Goal: Task Accomplishment & Management: Manage account settings

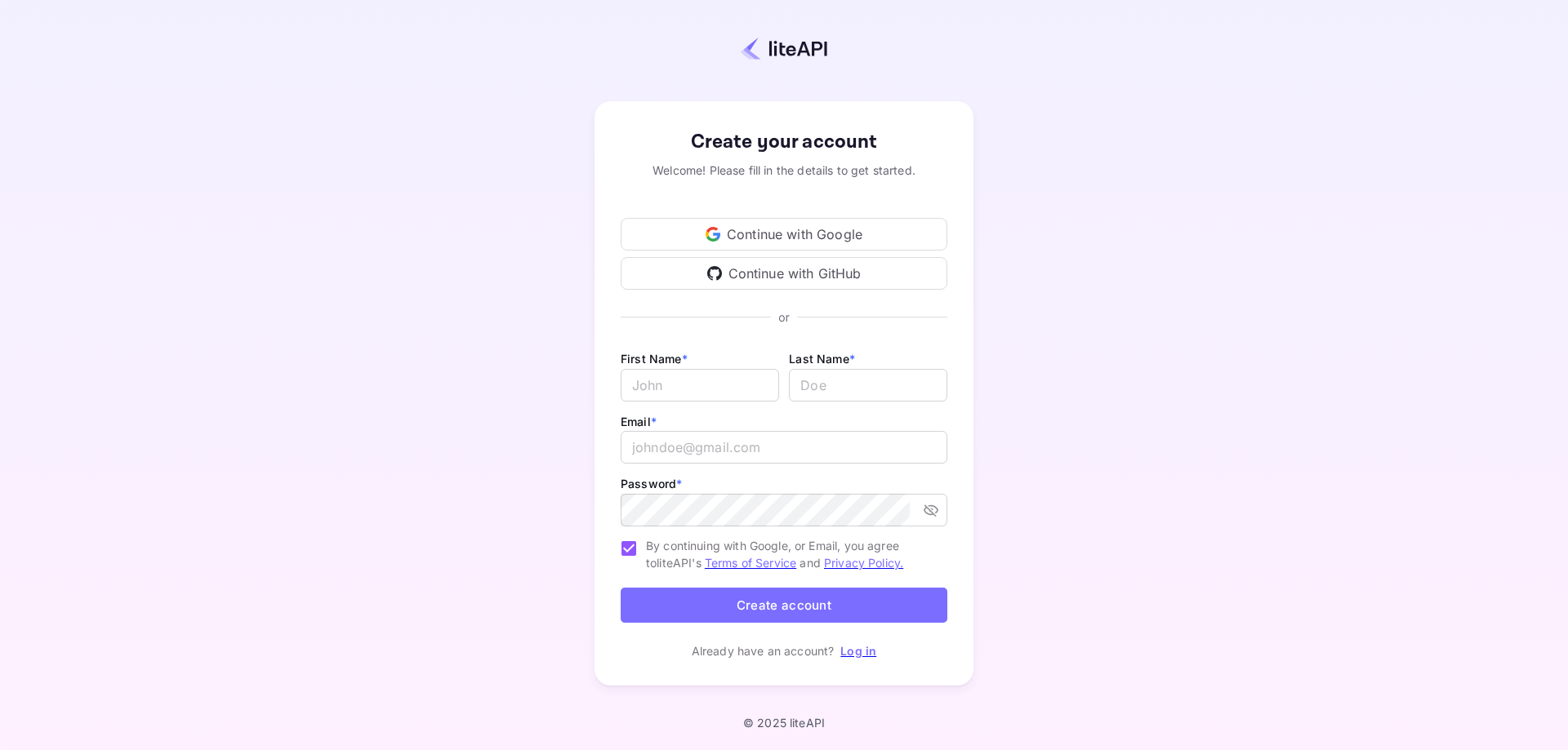
click at [830, 238] on div "Continue with Google" at bounding box center [784, 233] width 327 height 32
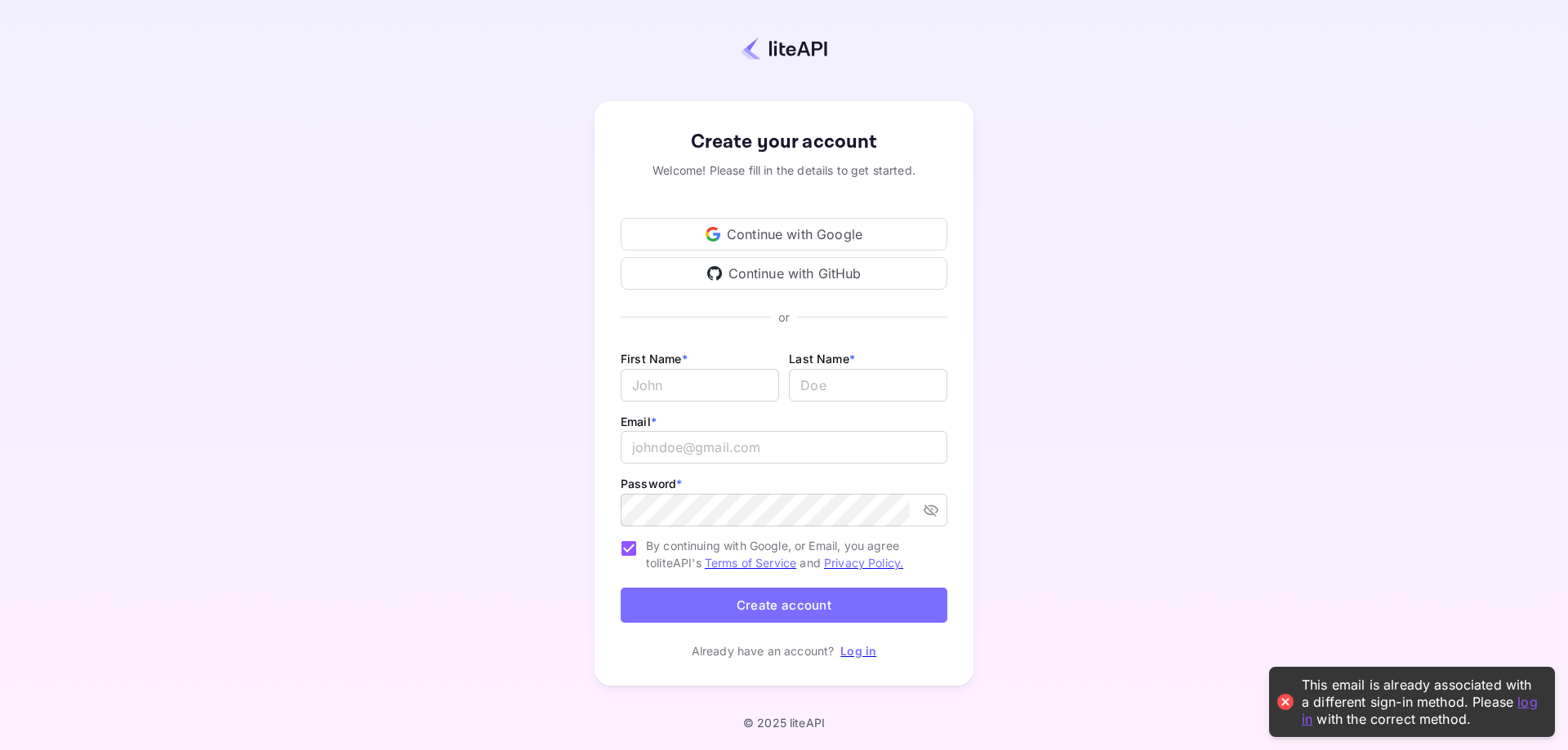
drag, startPoint x: 1077, startPoint y: 266, endPoint x: 805, endPoint y: 280, distance: 272.4
click at [1074, 268] on div "Create your account Welcome! Please fill in the details to get started. Continu…" at bounding box center [784, 393] width 1424 height 645
click at [865, 646] on link "Log in" at bounding box center [858, 650] width 36 height 14
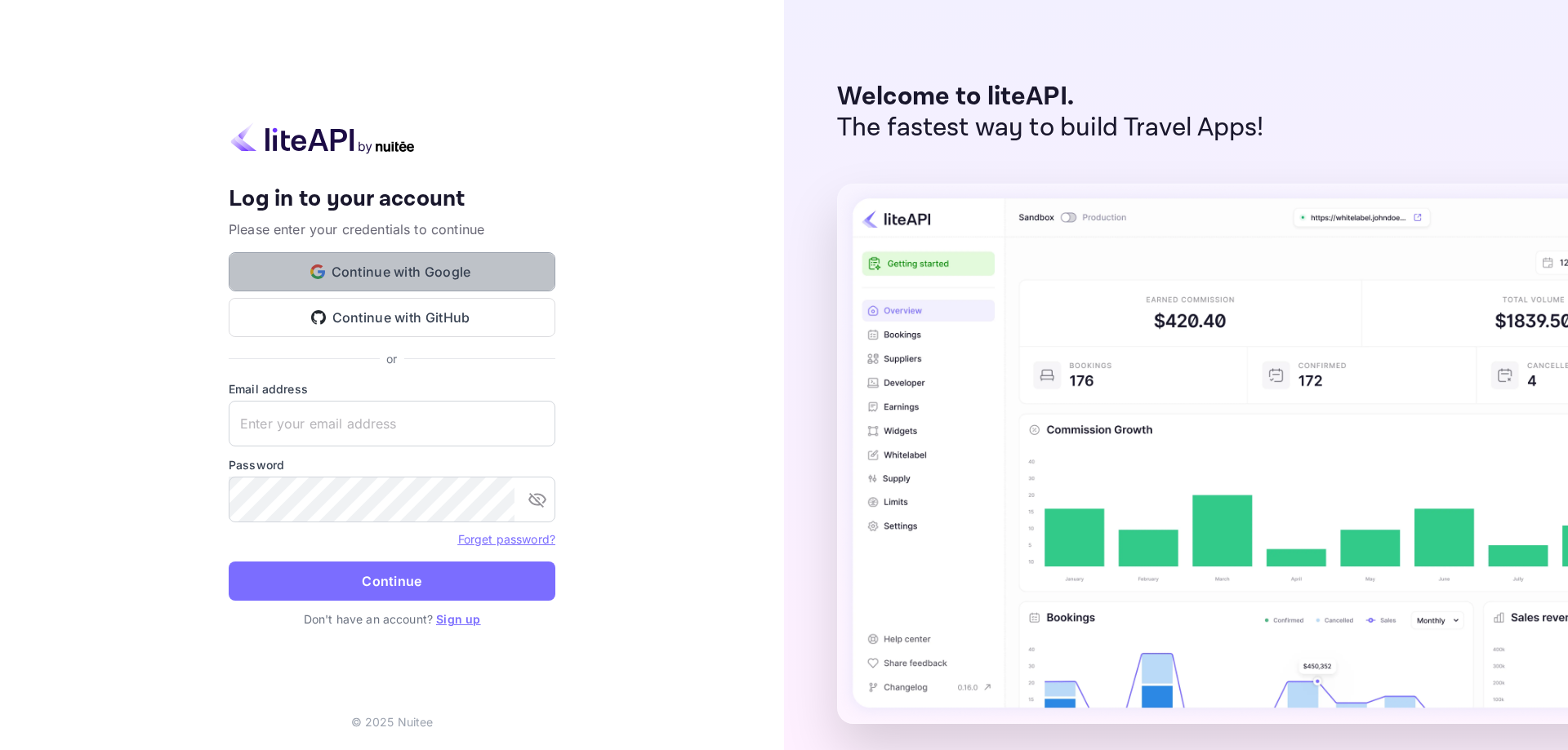
click at [380, 282] on button "Continue with Google" at bounding box center [392, 271] width 327 height 39
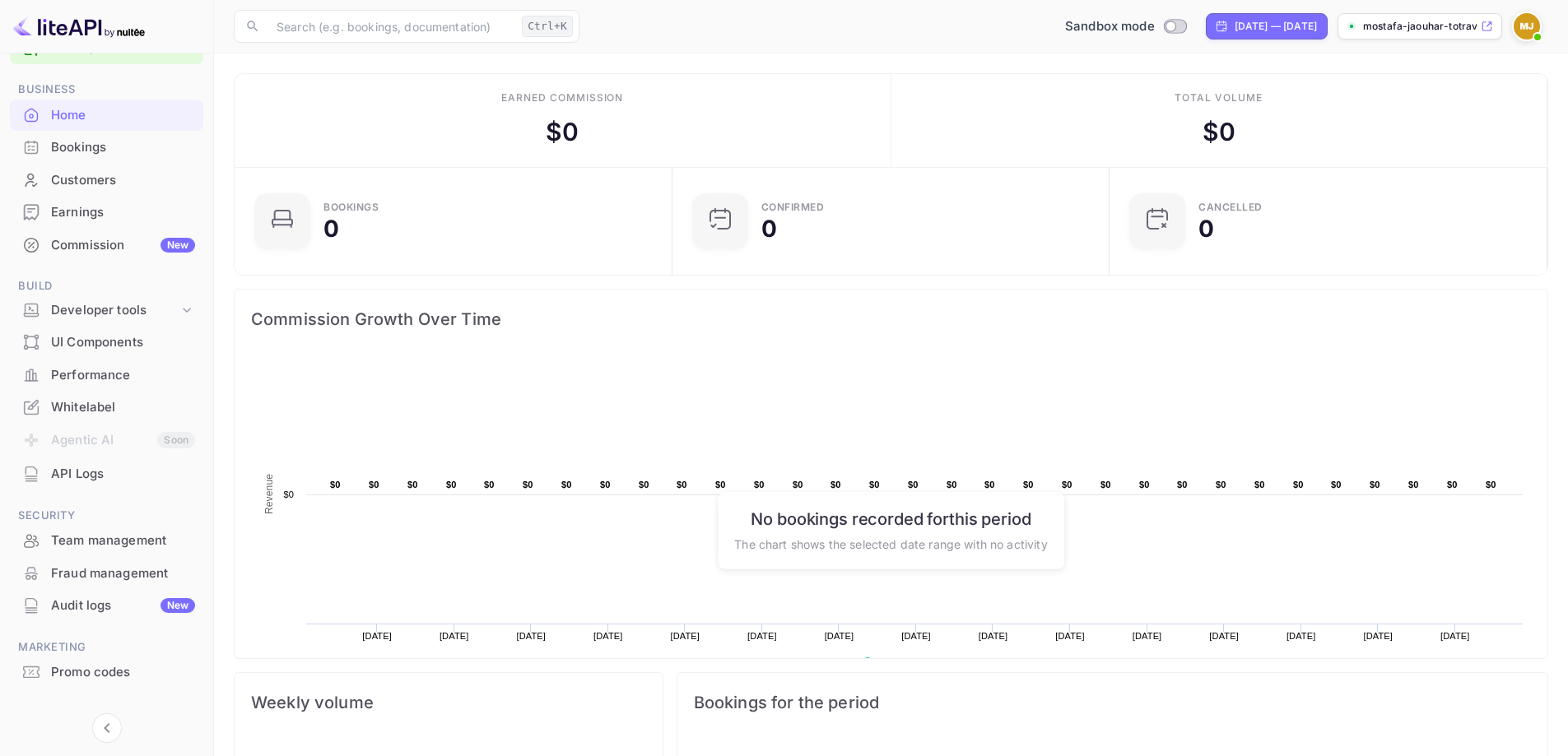
scroll to position [70, 0]
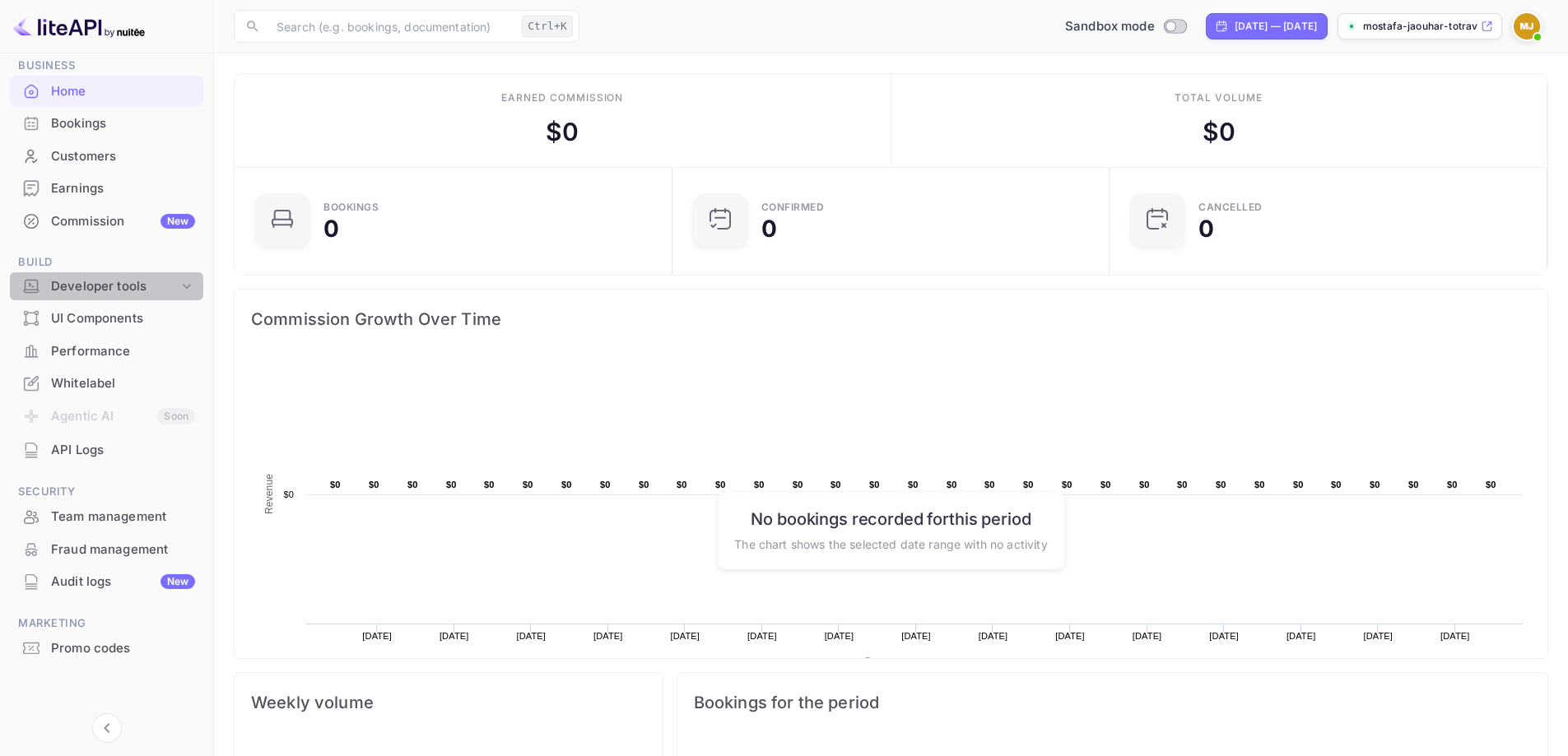
click at [112, 289] on div "Developer tools" at bounding box center [114, 286] width 127 height 19
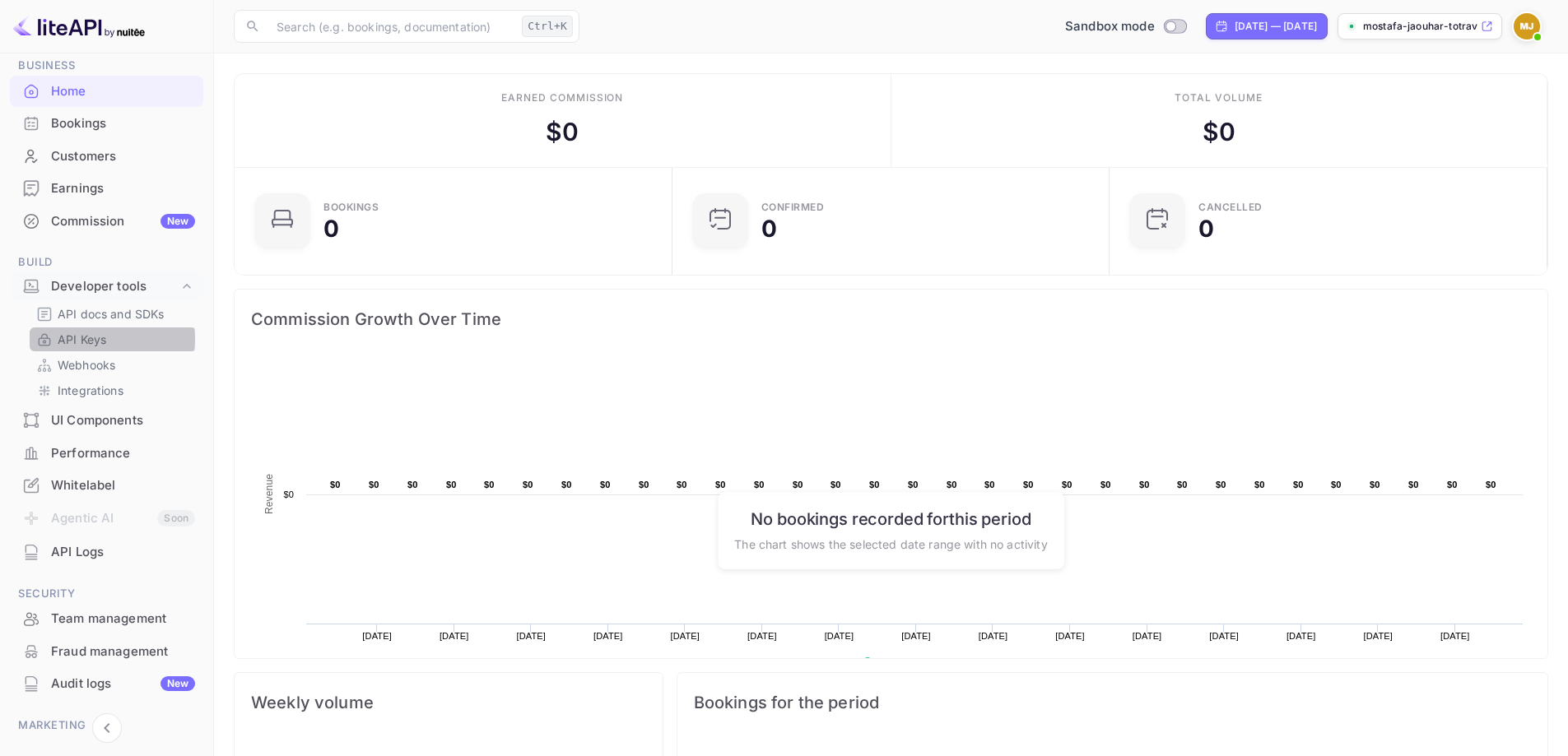
click at [93, 339] on p "API Keys" at bounding box center [82, 339] width 48 height 18
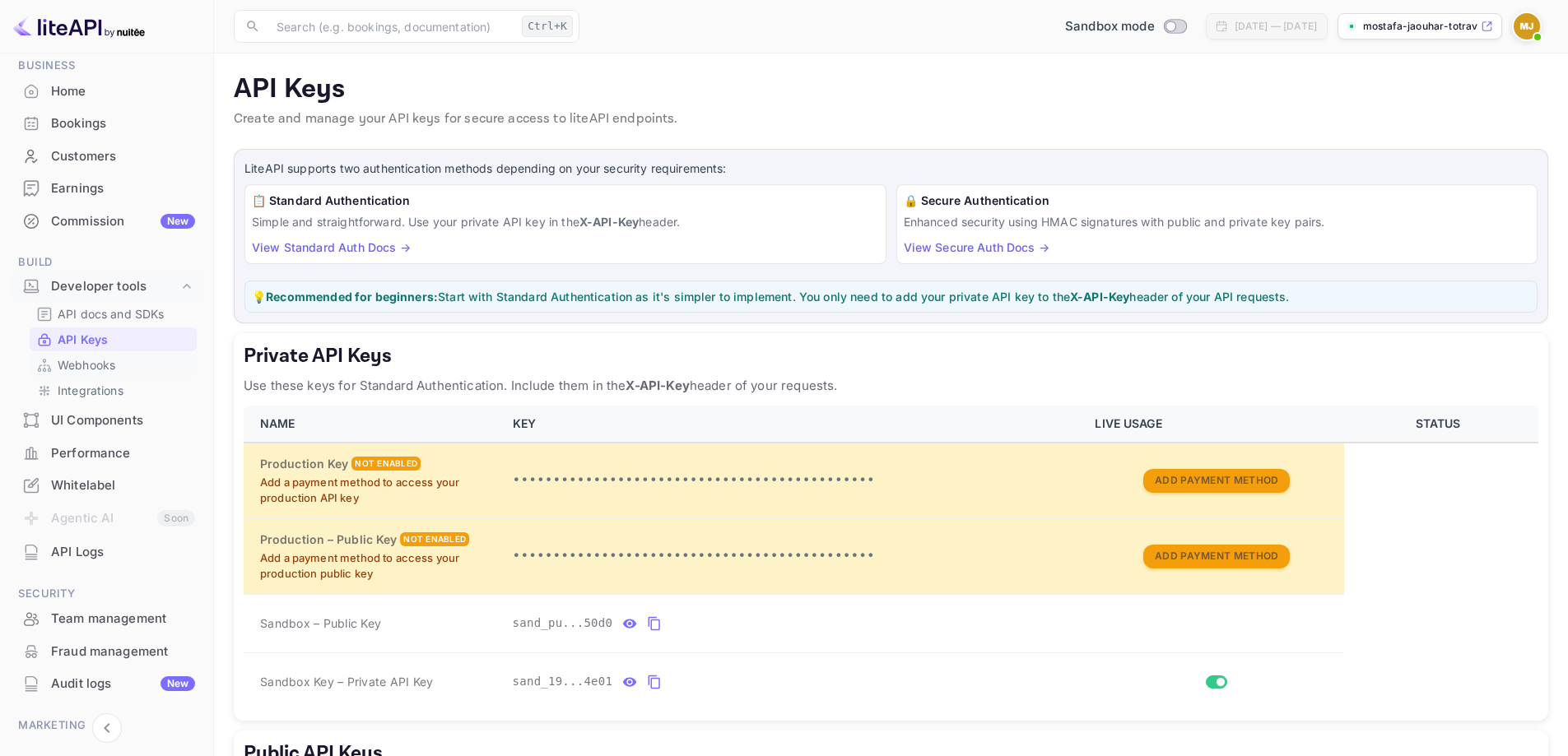
click at [82, 369] on p "Webhooks" at bounding box center [86, 365] width 58 height 18
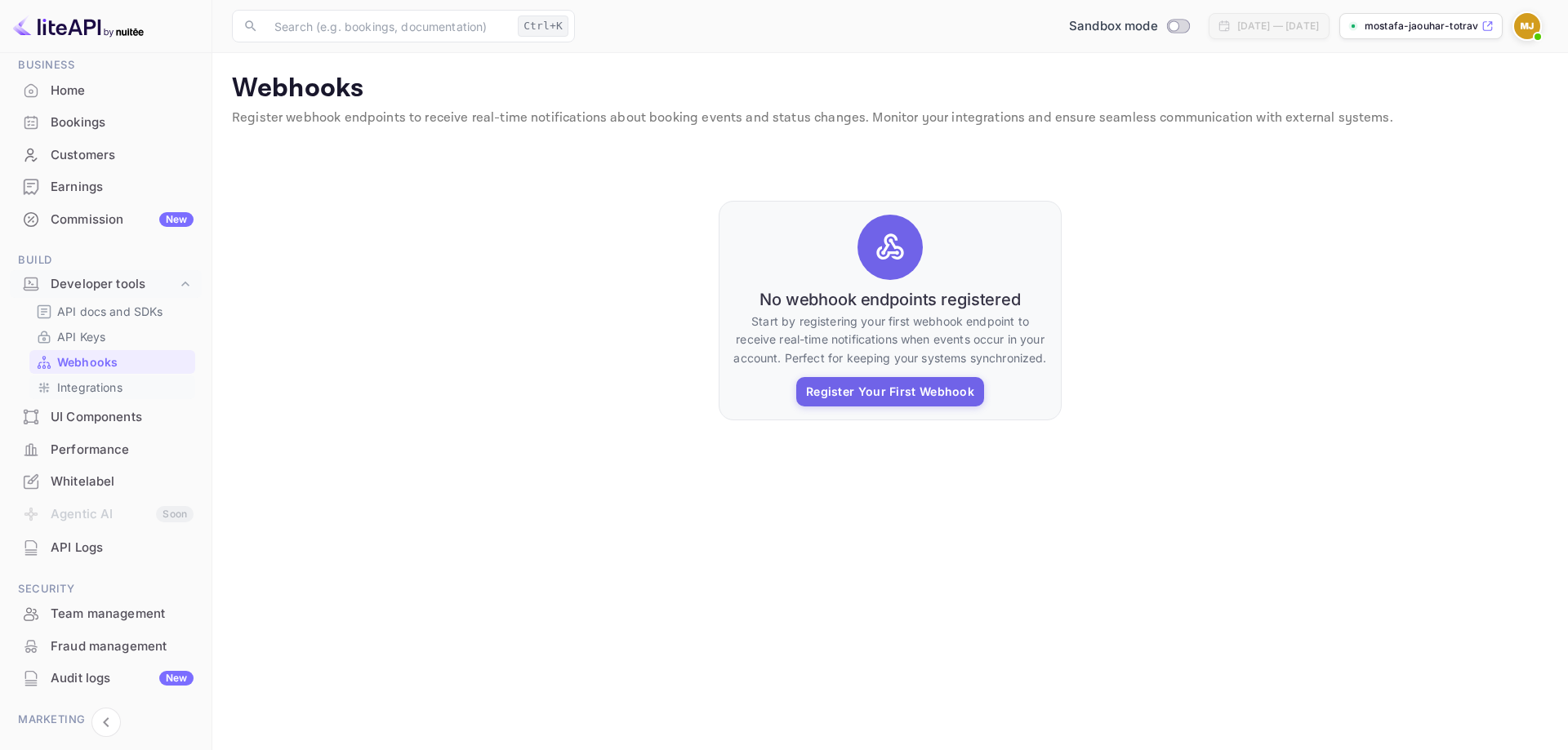
click at [102, 382] on p "Integrations" at bounding box center [90, 387] width 66 height 18
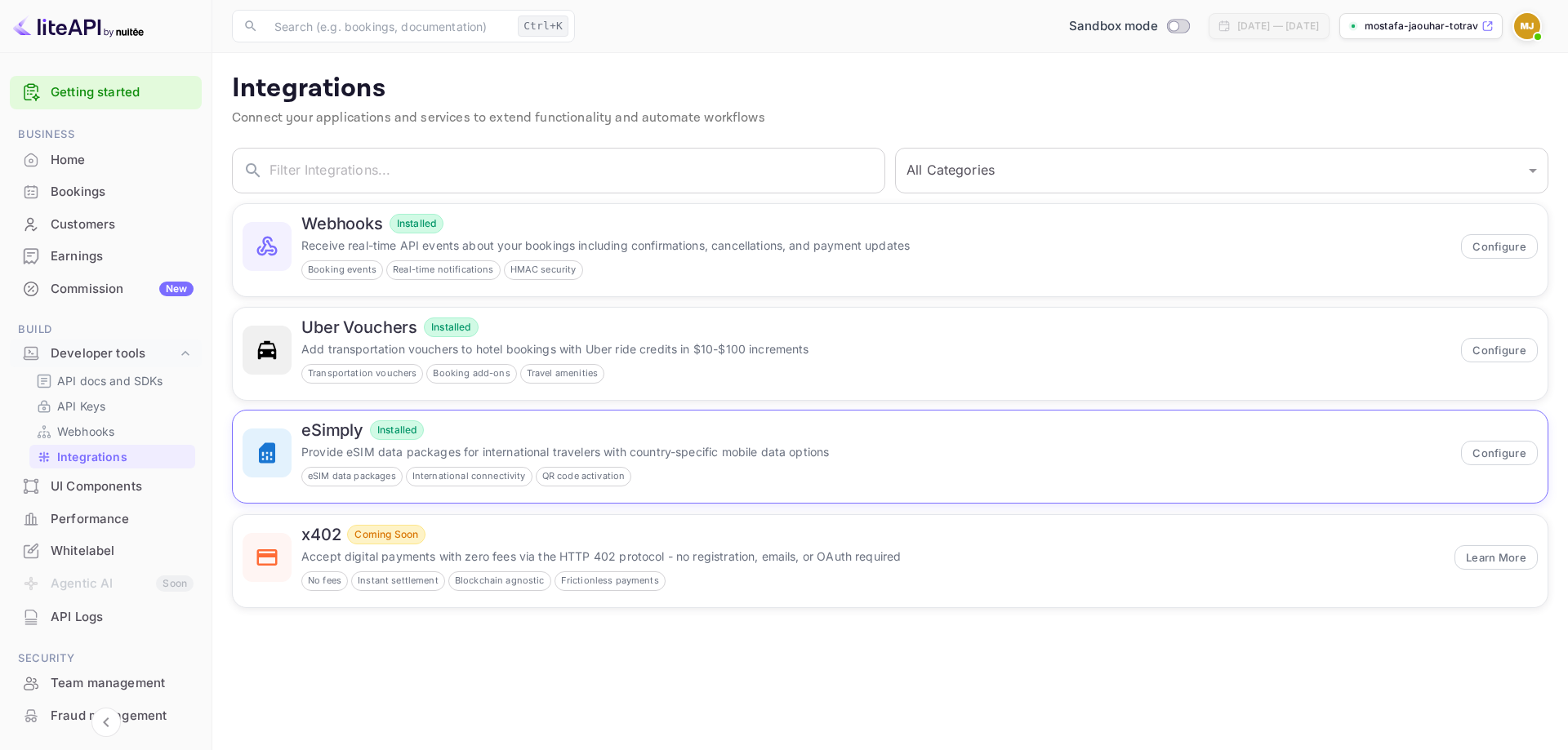
click at [313, 435] on h6 "eSimply" at bounding box center [332, 430] width 62 height 19
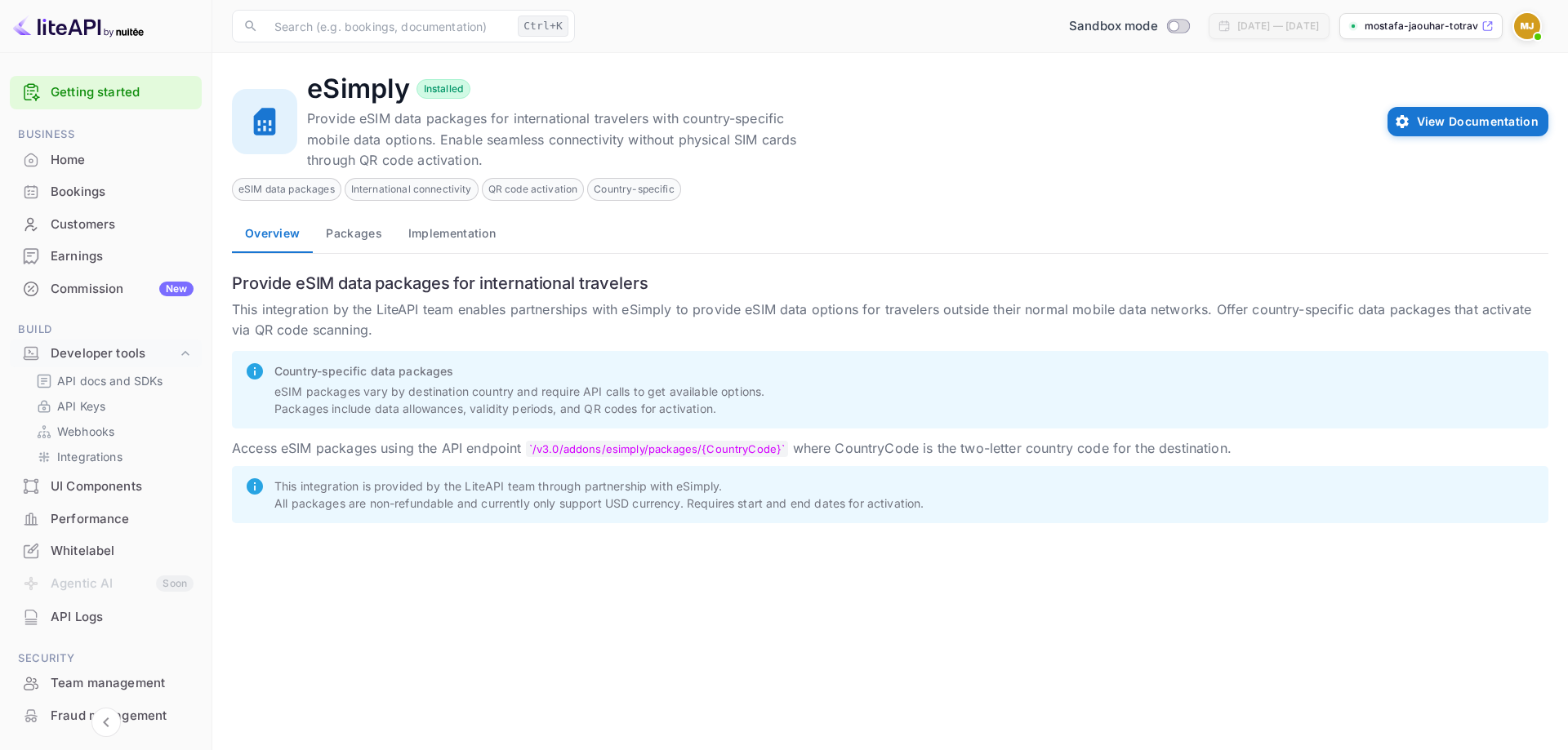
click at [344, 232] on button "Packages" at bounding box center [353, 233] width 81 height 39
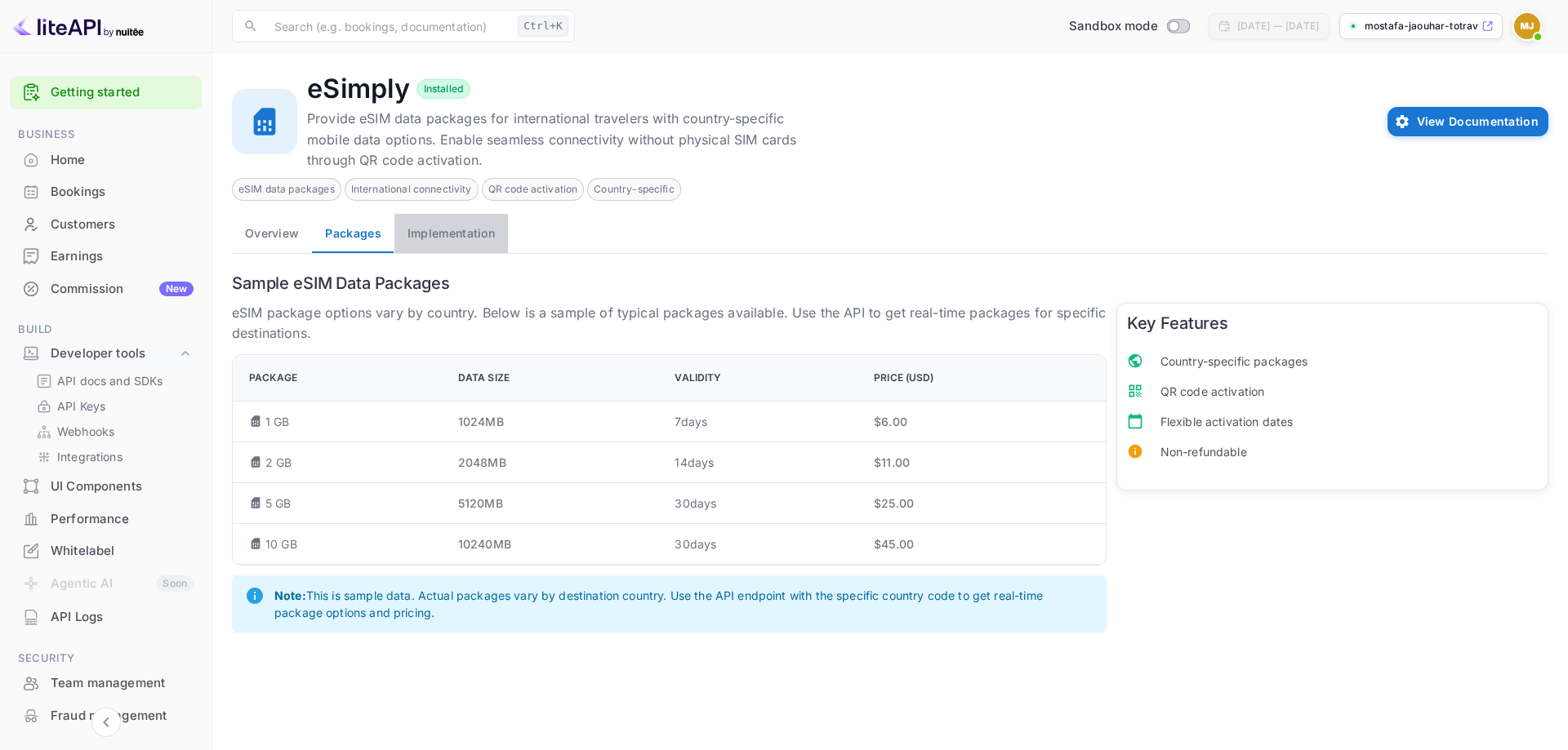
click at [485, 228] on button "Implementation" at bounding box center [450, 233] width 114 height 39
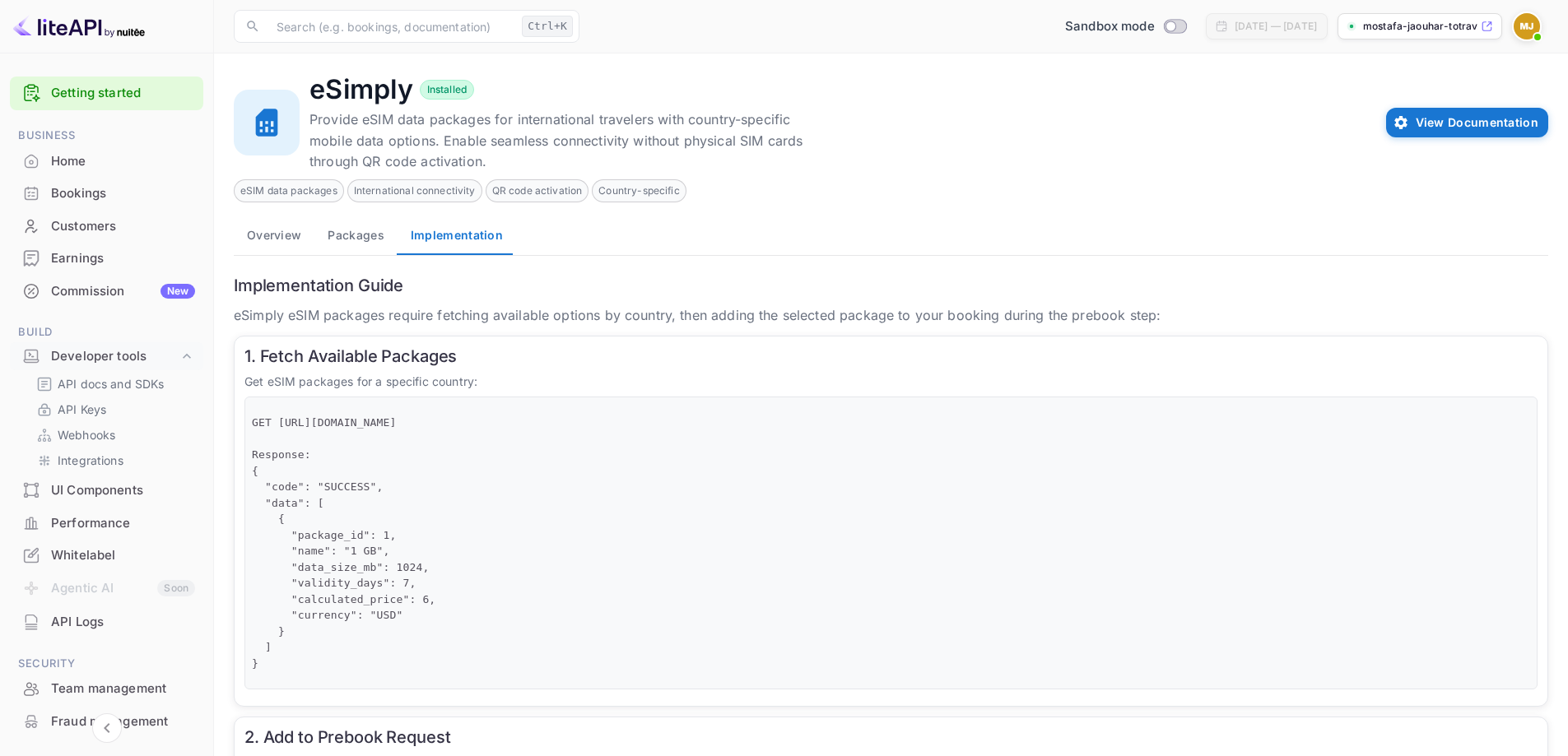
click at [92, 161] on div "Home" at bounding box center [123, 162] width 144 height 19
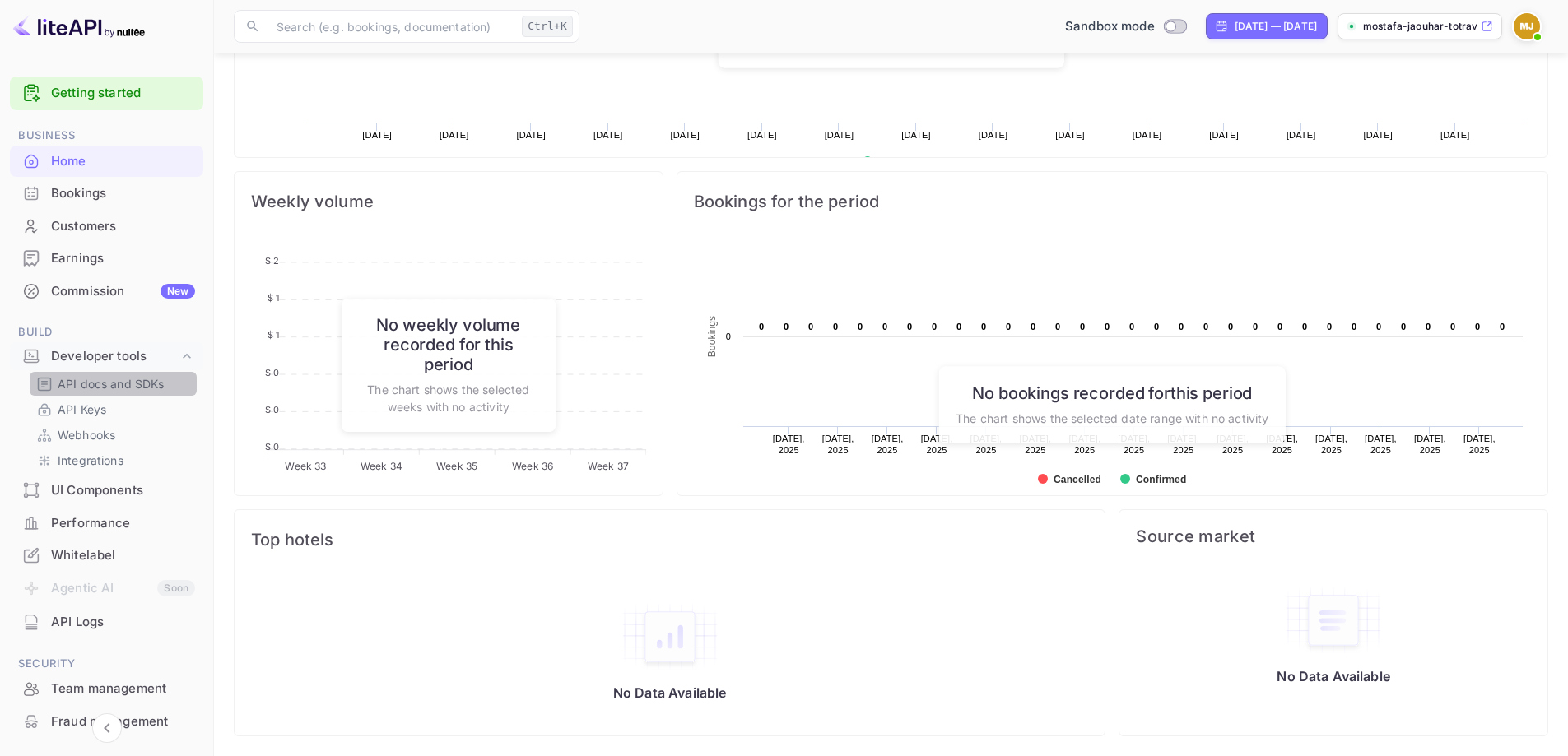
click at [138, 390] on p "API docs and SDKs" at bounding box center [111, 383] width 107 height 18
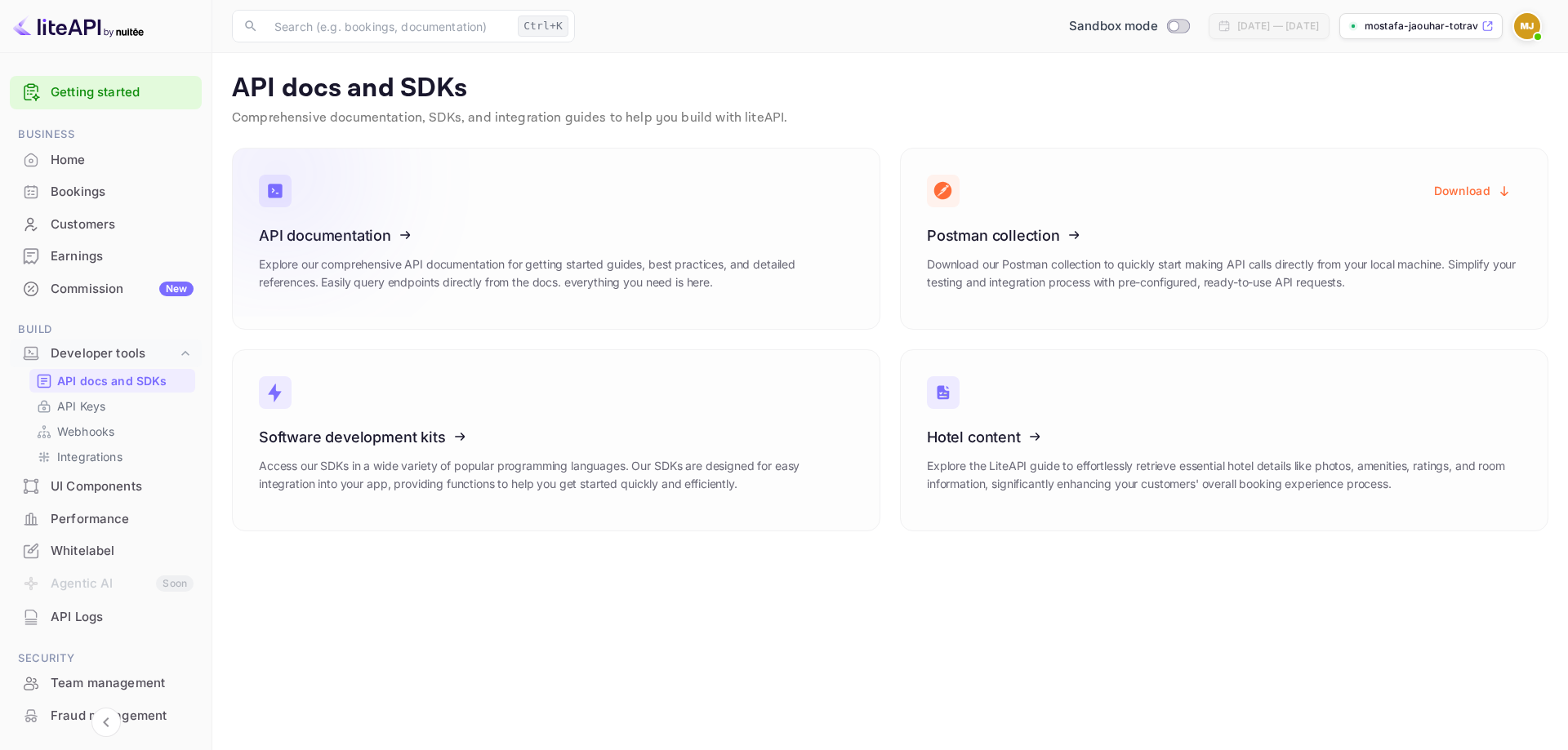
click at [370, 236] on icon at bounding box center [359, 232] width 254 height 168
click at [78, 397] on div "API Keys" at bounding box center [113, 406] width 166 height 24
click at [82, 409] on p "API Keys" at bounding box center [81, 406] width 48 height 18
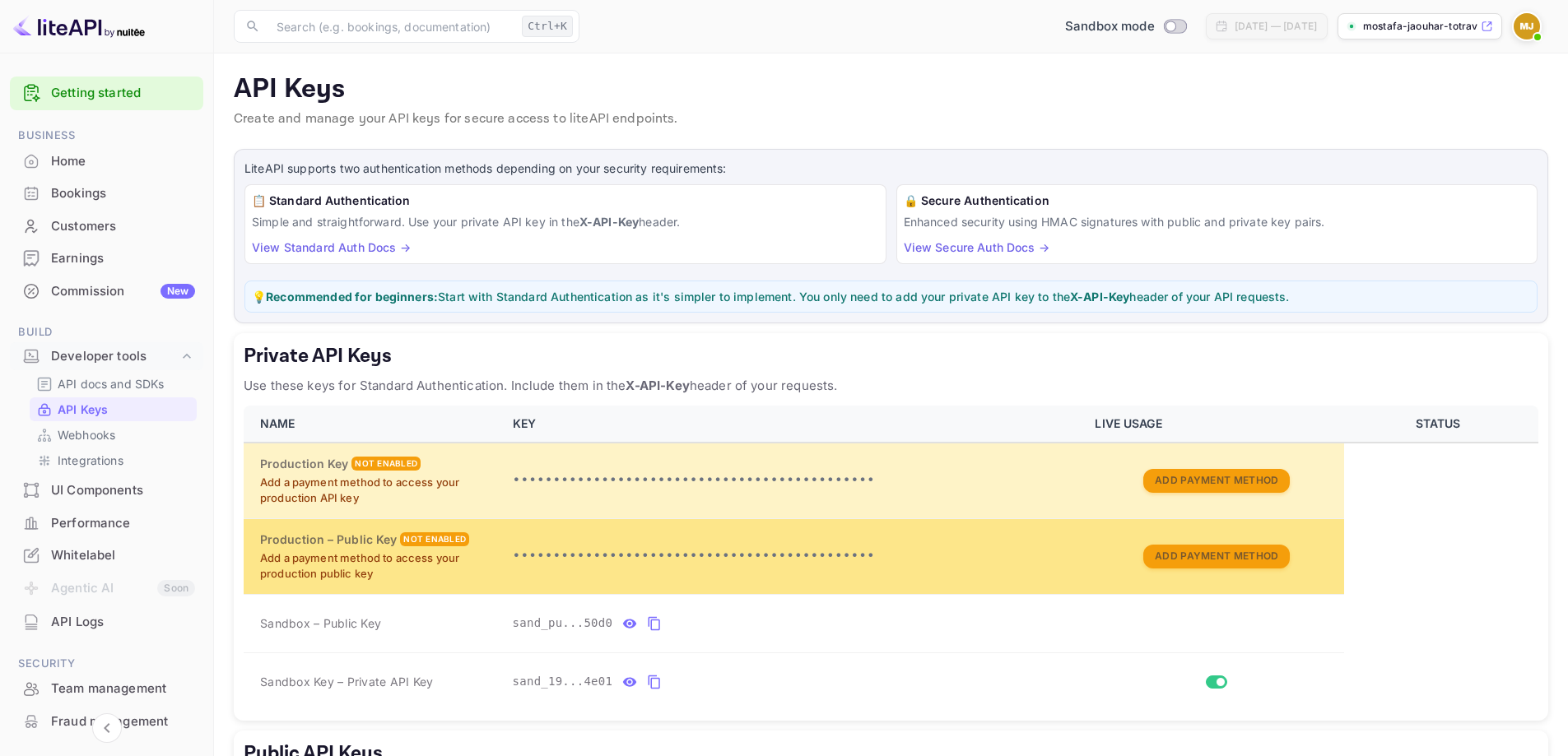
scroll to position [82, 0]
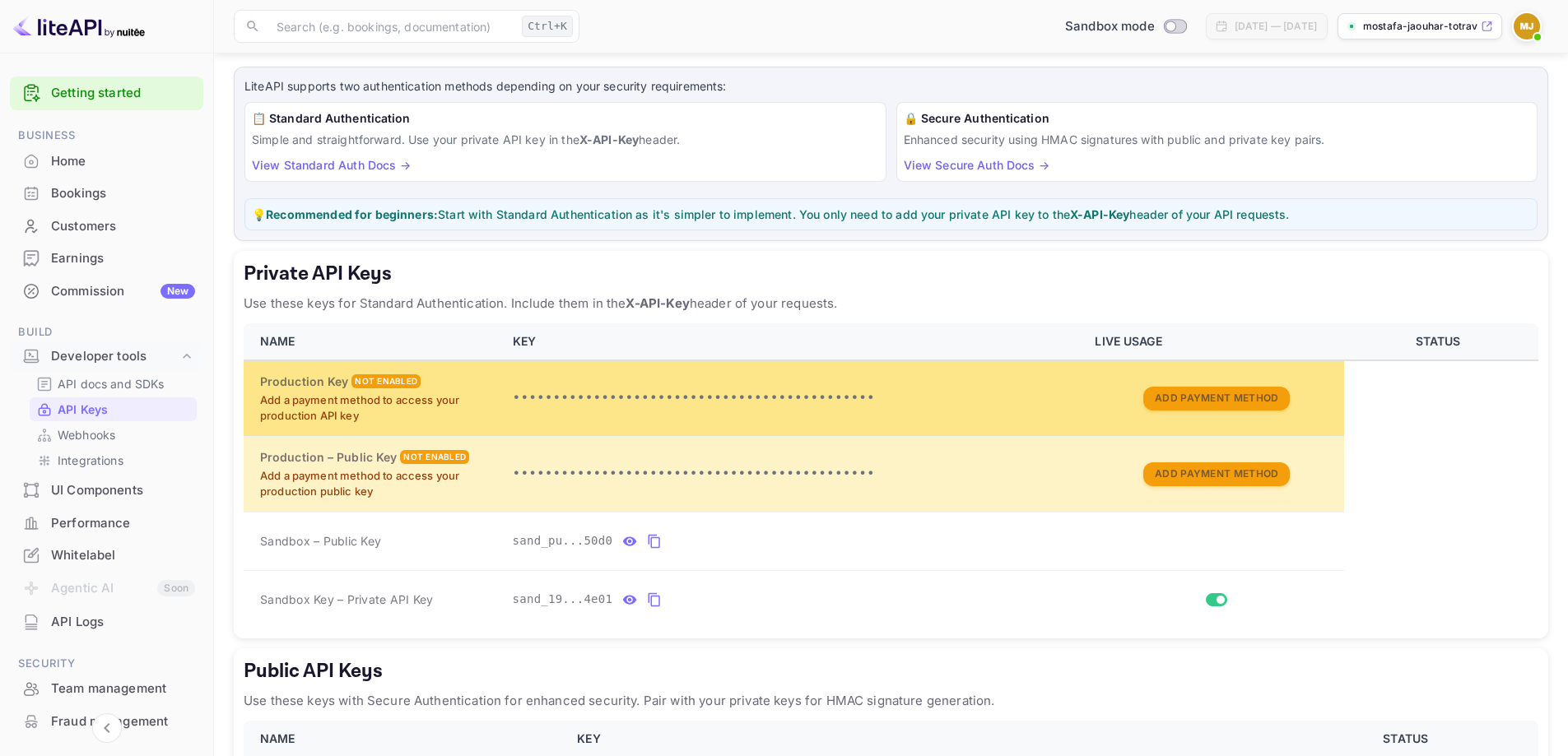
click at [590, 407] on p "•••••••••••••••••••••••••••••••••••••••••••••" at bounding box center [793, 398] width 563 height 20
click at [755, 400] on p "•••••••••••••••••••••••••••••••••••••••••••••" at bounding box center [793, 398] width 563 height 20
click at [499, 402] on td "Production Key Not enabled Add a payment method to access your production API k…" at bounding box center [373, 398] width 259 height 75
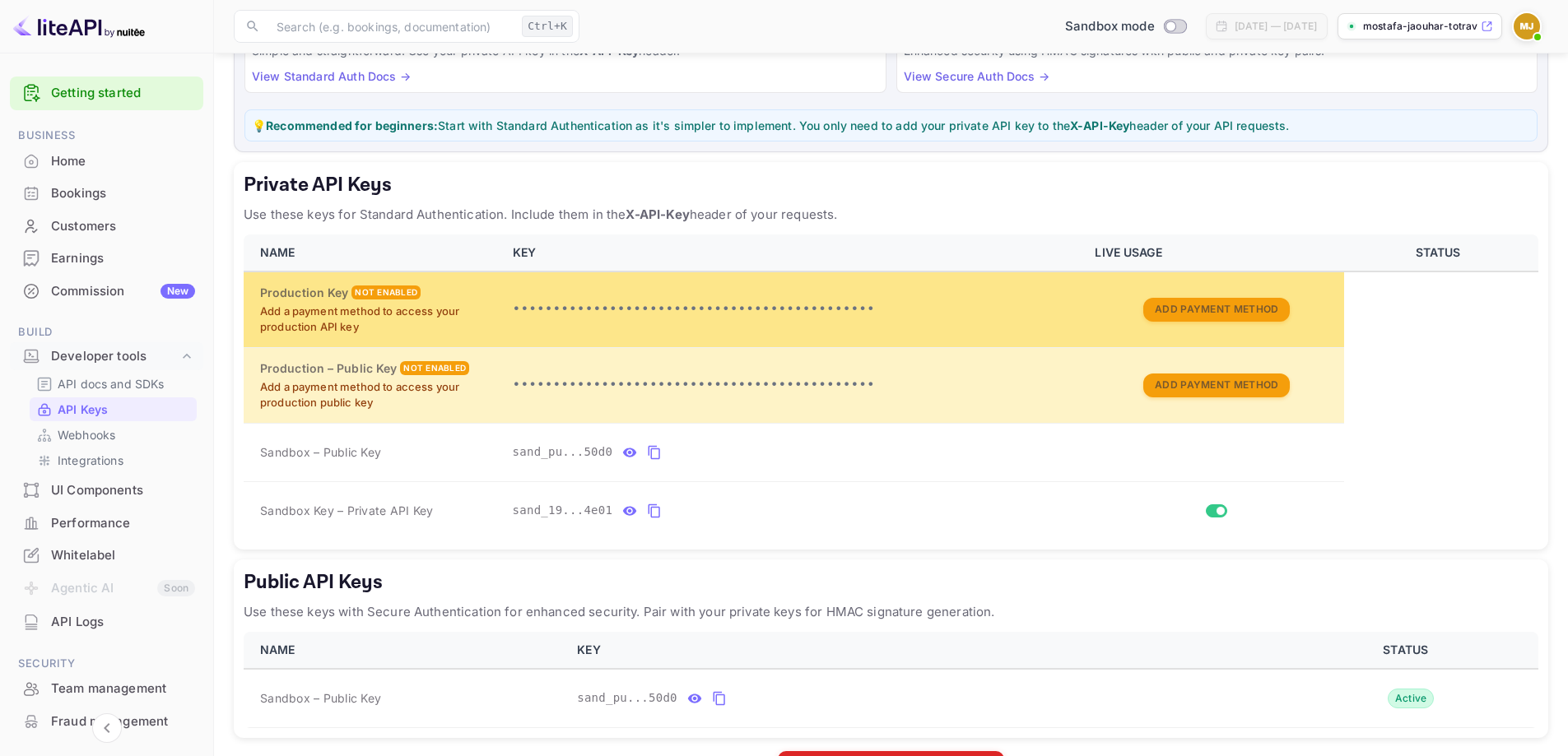
scroll to position [68, 0]
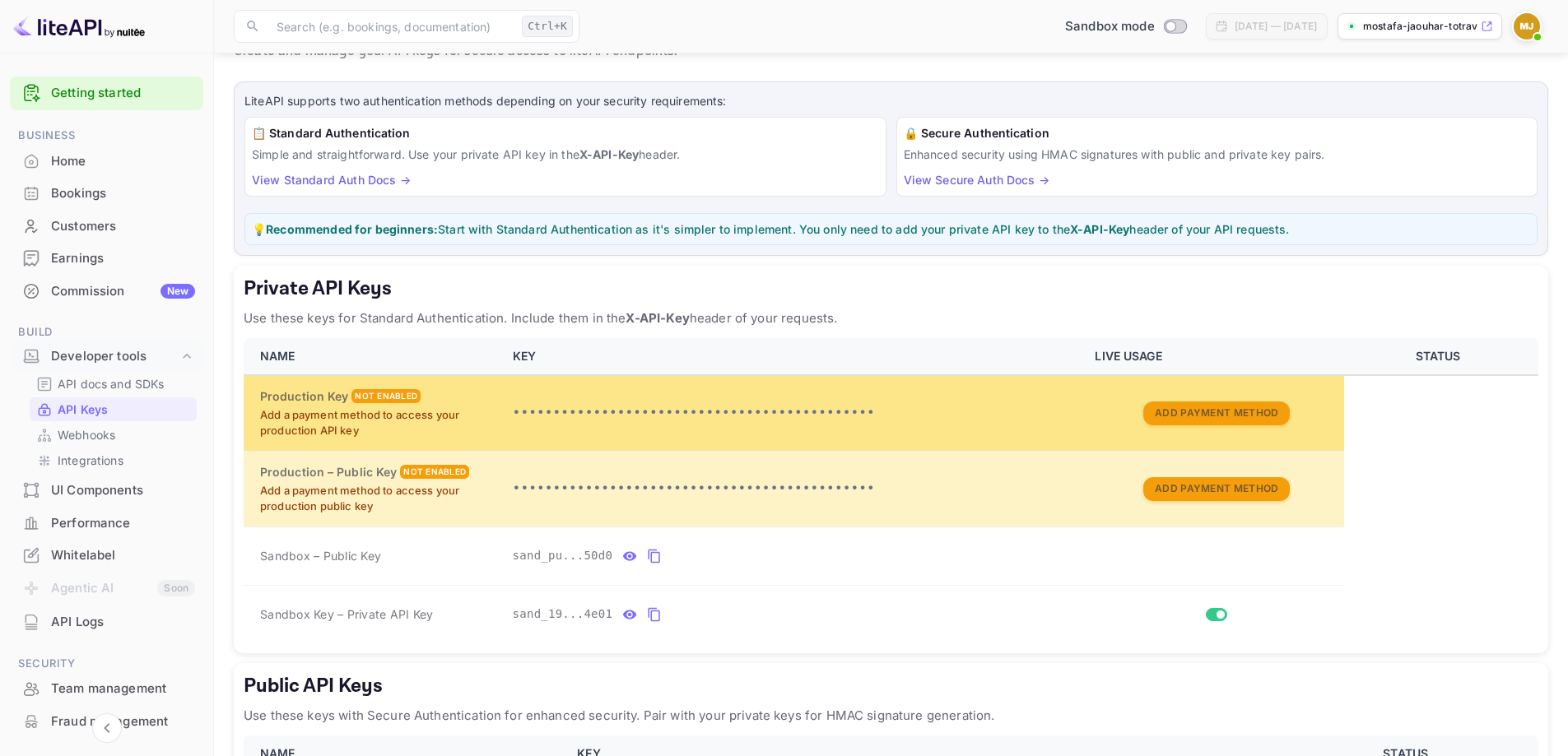
click at [806, 416] on p "•••••••••••••••••••••••••••••••••••••••••••••" at bounding box center [793, 413] width 563 height 20
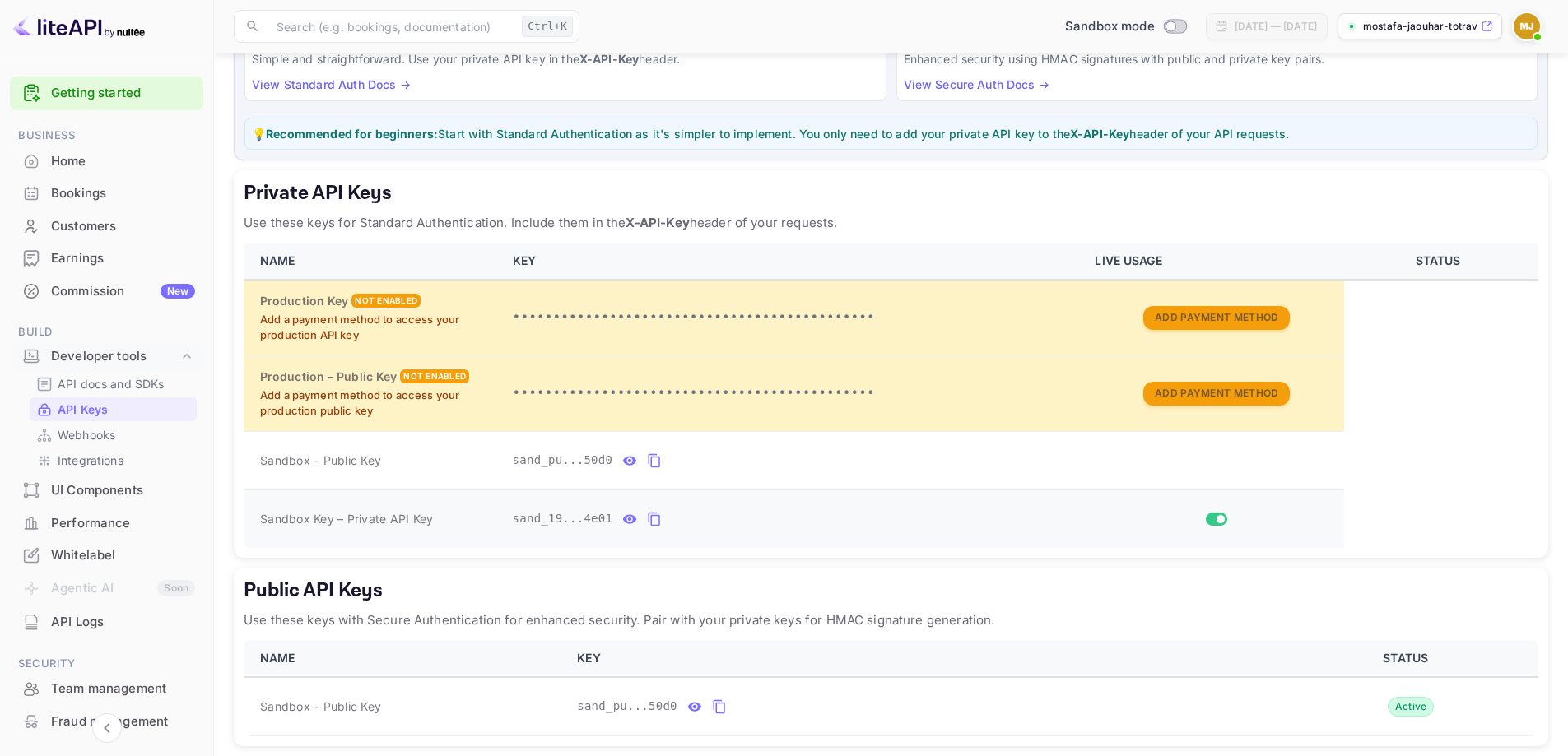
scroll to position [165, 0]
click at [649, 459] on icon "private api keys table" at bounding box center [654, 458] width 15 height 20
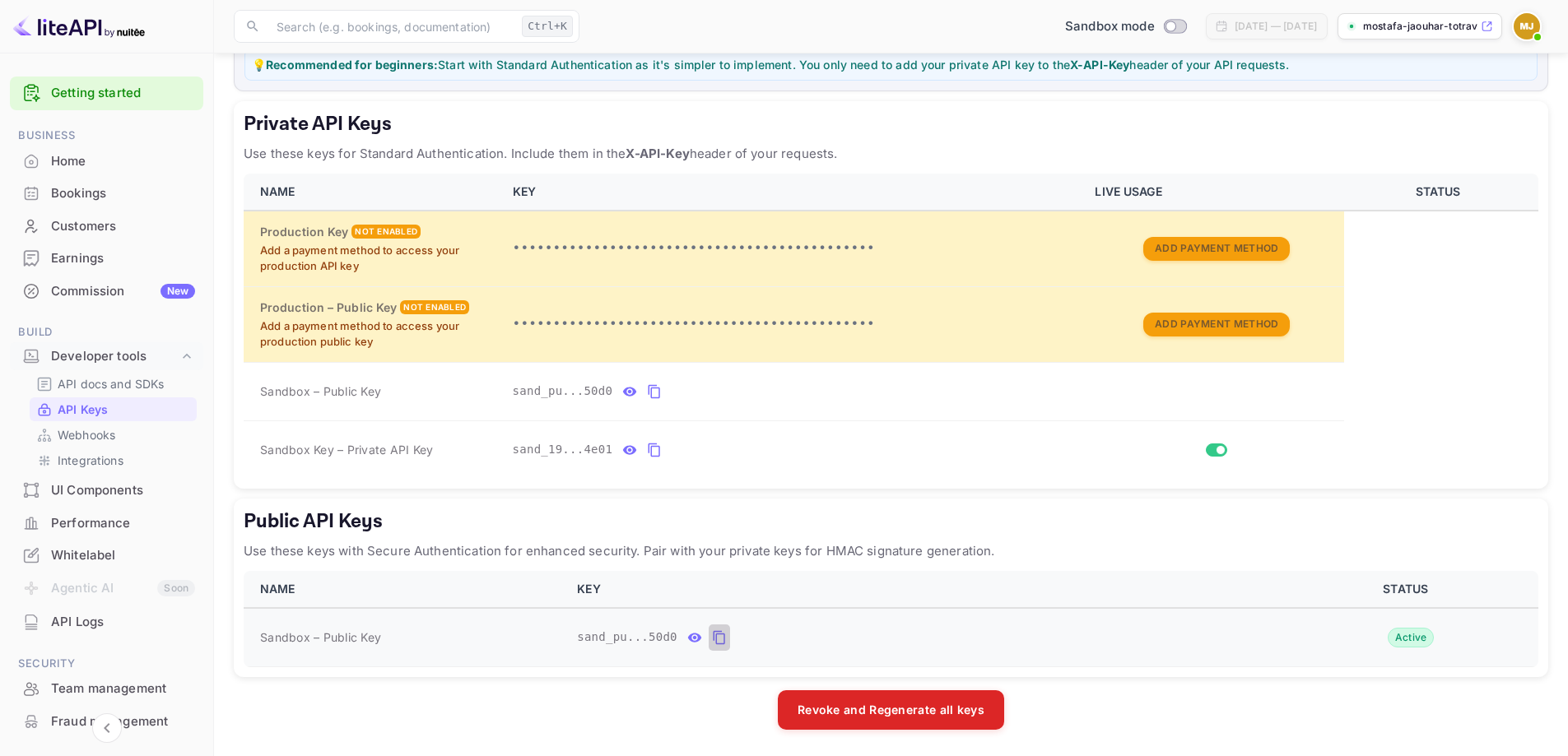
click at [719, 640] on button "public api keys table" at bounding box center [719, 638] width 21 height 26
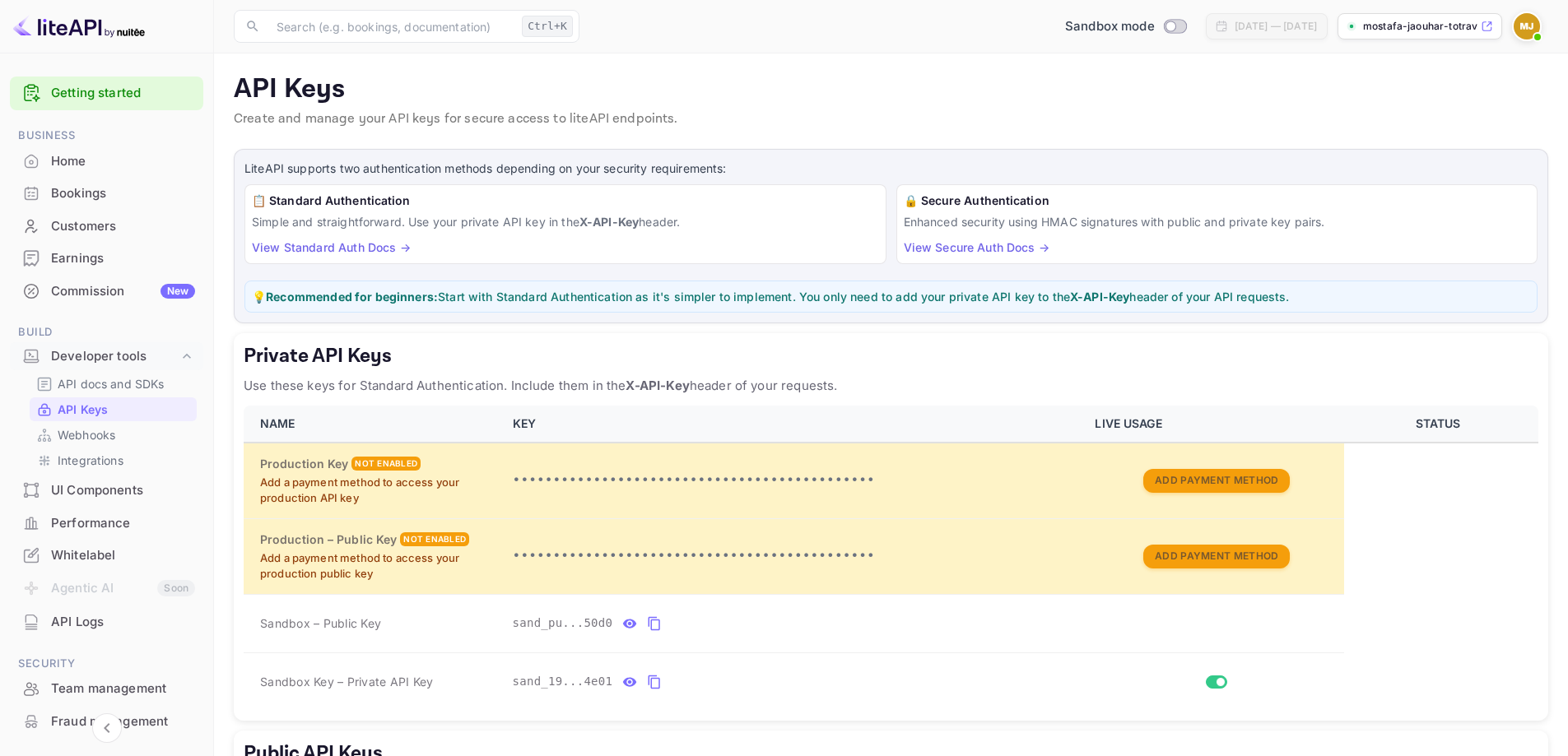
click at [377, 245] on link "View Standard Auth Docs →" at bounding box center [331, 246] width 159 height 14
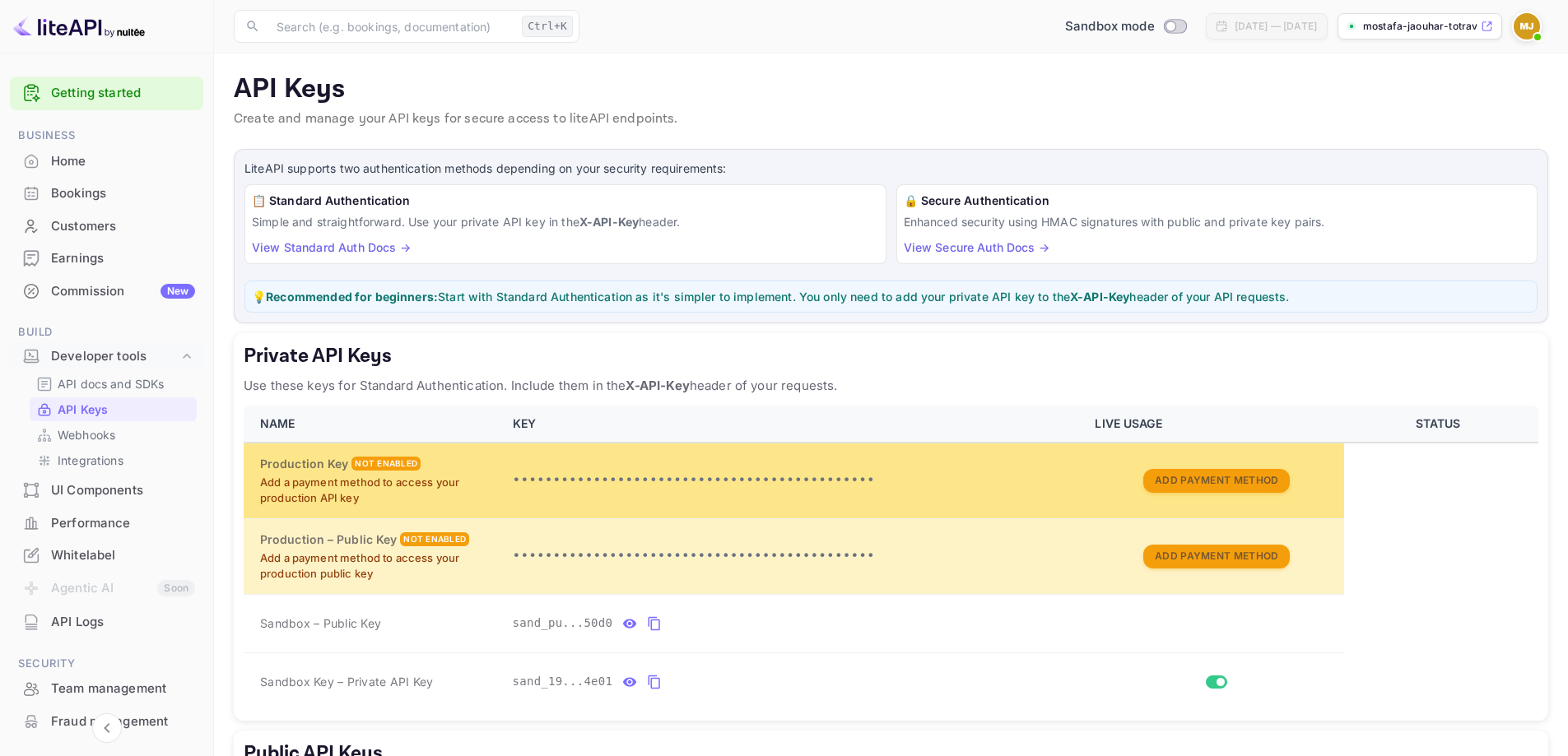
click at [678, 483] on p "•••••••••••••••••••••••••••••••••••••••••••••" at bounding box center [793, 480] width 563 height 20
click at [684, 476] on p "•••••••••••••••••••••••••••••••••••••••••••••" at bounding box center [793, 480] width 563 height 20
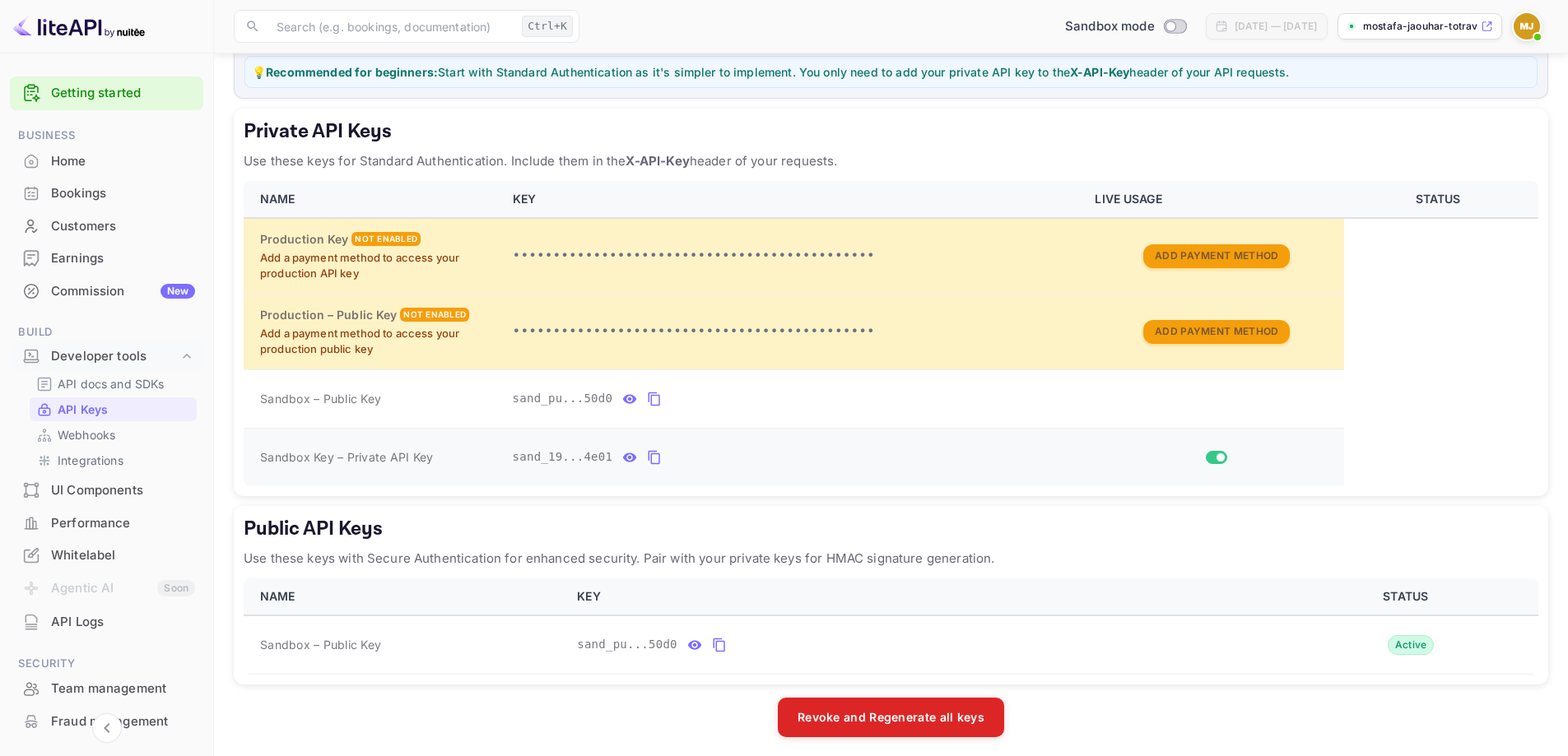
scroll to position [232, 0]
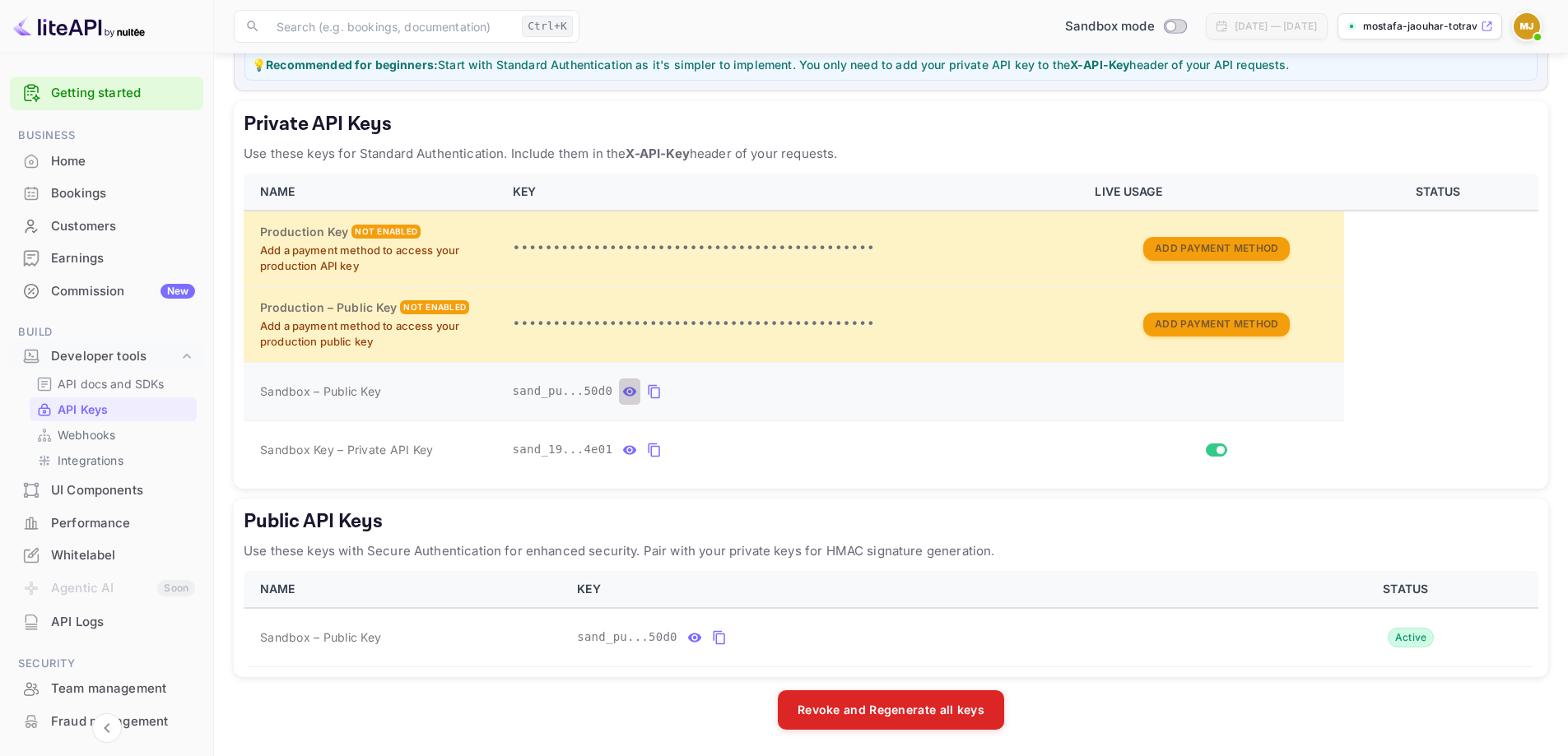
click at [623, 391] on icon "private api keys table" at bounding box center [630, 391] width 15 height 20
click at [890, 390] on icon "private api keys table" at bounding box center [897, 391] width 15 height 20
click at [648, 452] on icon "private api keys table" at bounding box center [654, 450] width 11 height 14
click at [651, 451] on icon "private api keys table" at bounding box center [654, 450] width 11 height 14
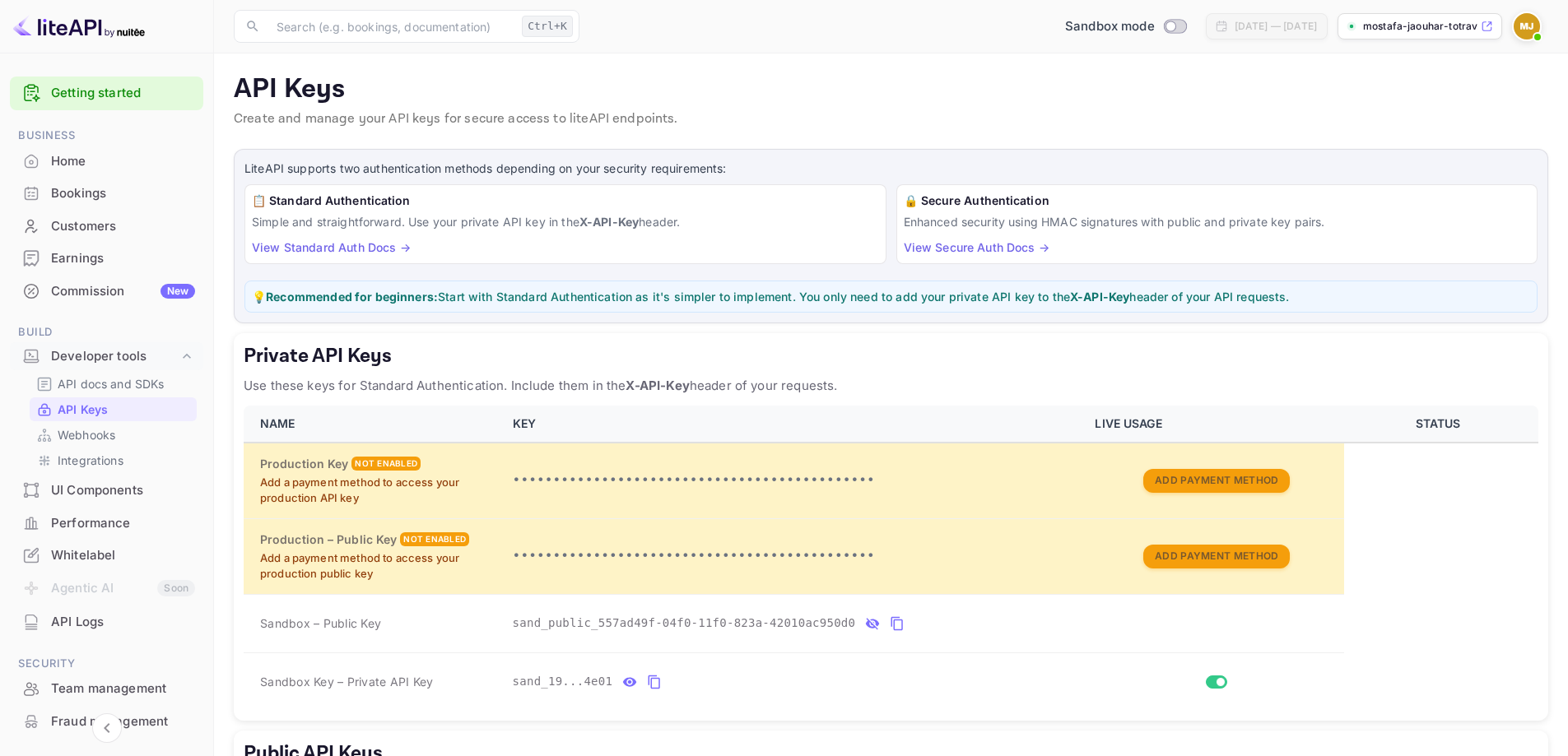
click at [366, 245] on link "View Standard Auth Docs →" at bounding box center [331, 246] width 159 height 14
drag, startPoint x: 640, startPoint y: 677, endPoint x: 785, endPoint y: 661, distance: 145.9
click at [785, 661] on td "sand_19...4e01" at bounding box center [794, 682] width 582 height 59
click at [891, 623] on icon "private api keys table" at bounding box center [897, 624] width 11 height 14
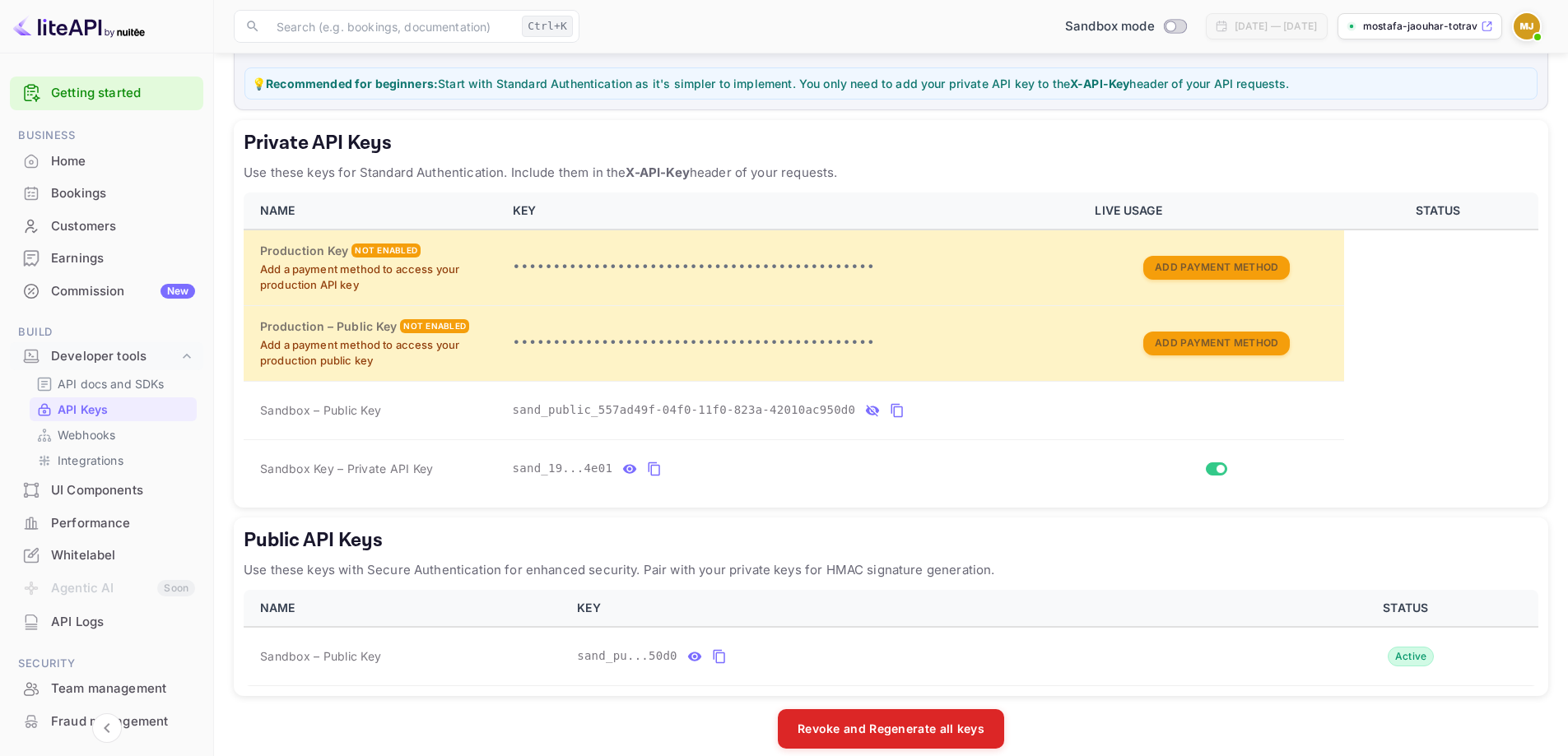
scroll to position [232, 0]
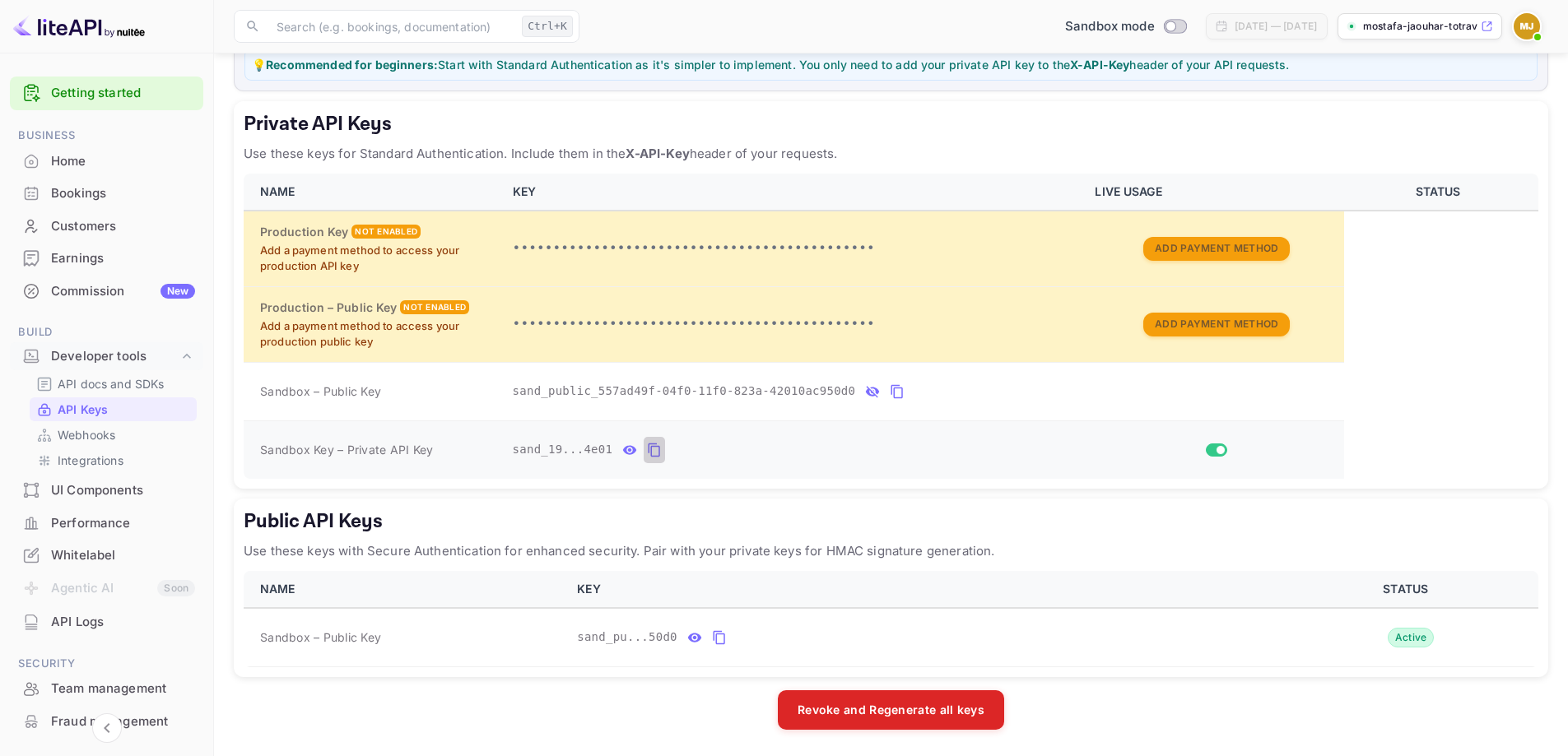
click at [649, 452] on icon "private api keys table" at bounding box center [654, 449] width 15 height 20
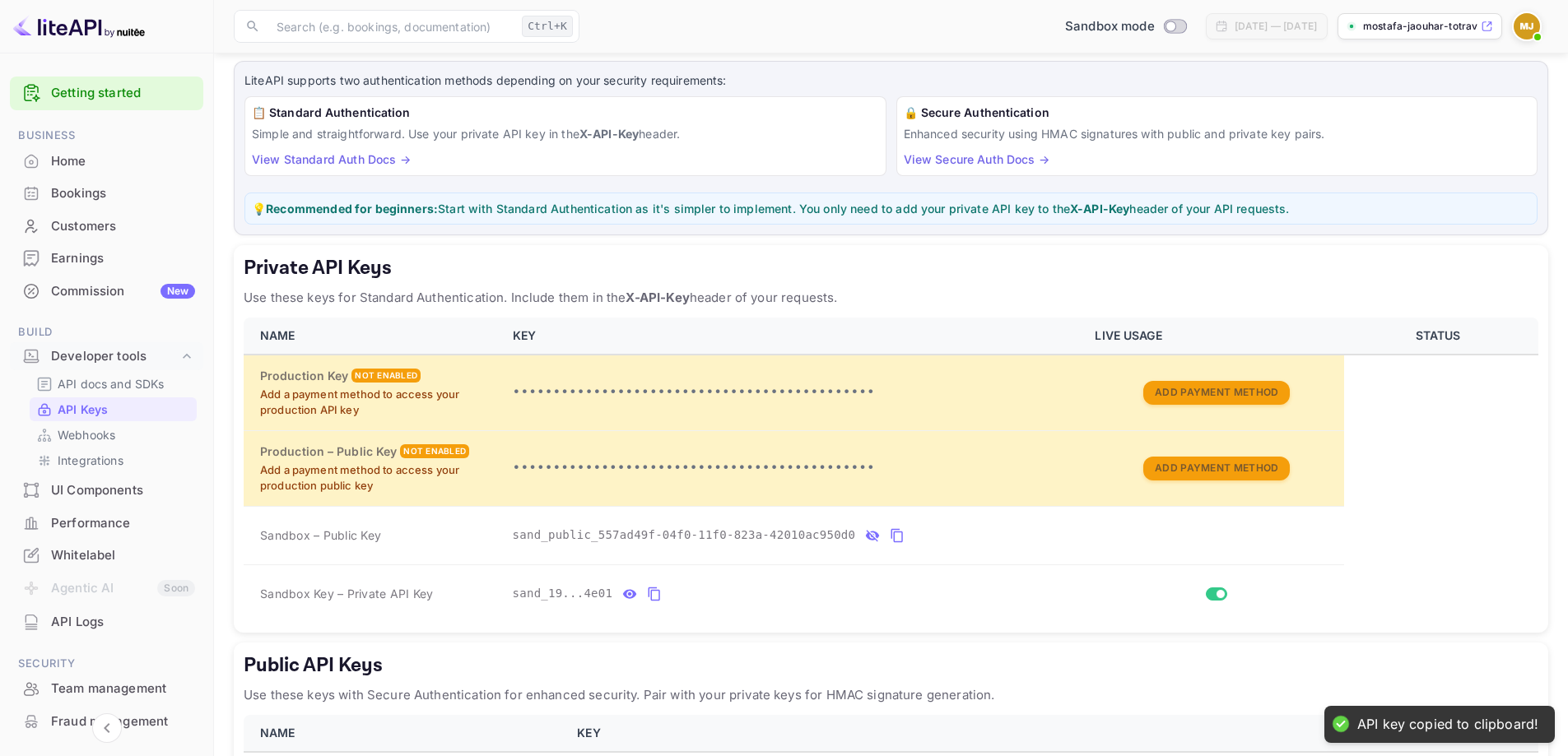
scroll to position [0, 0]
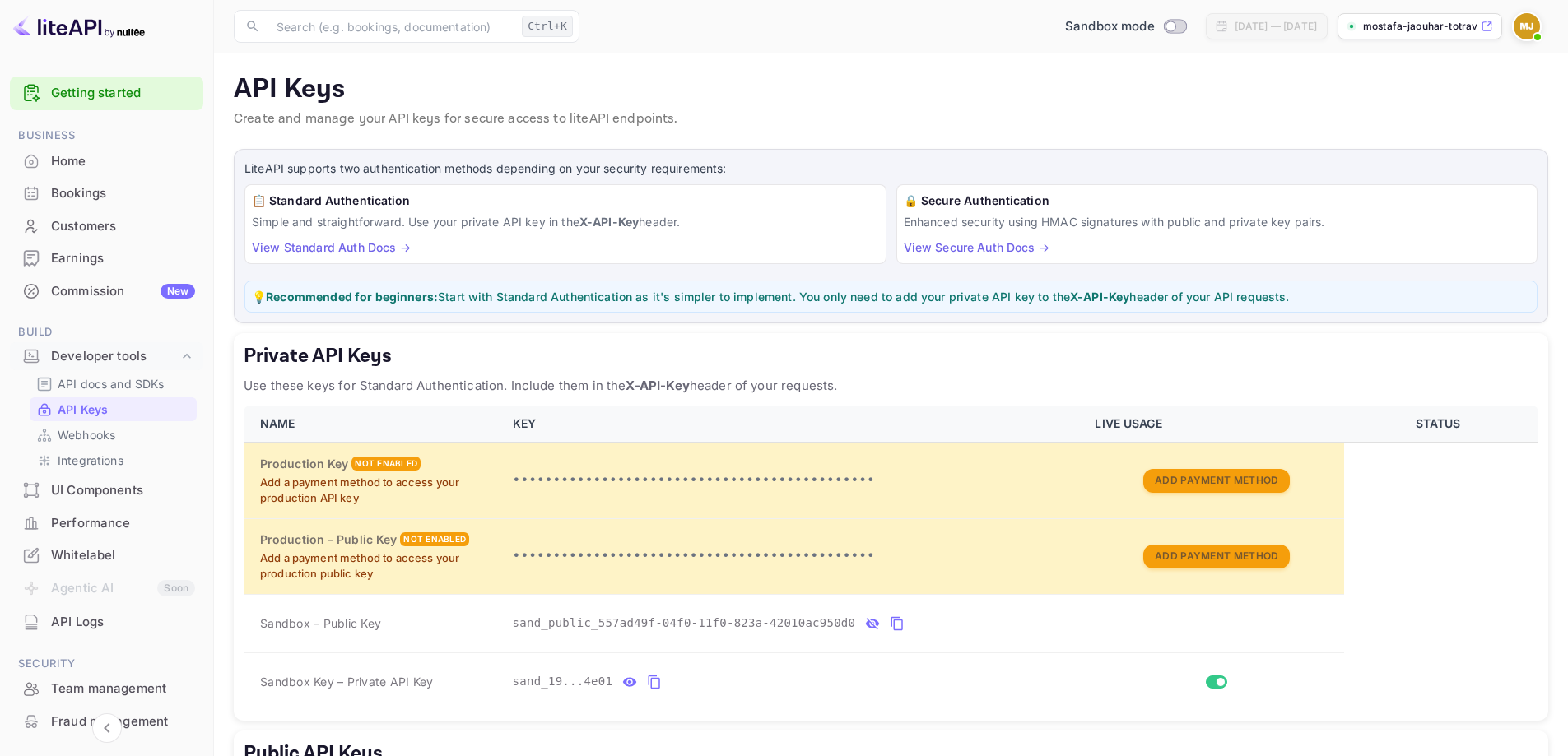
click at [62, 165] on div "Home" at bounding box center [123, 162] width 144 height 19
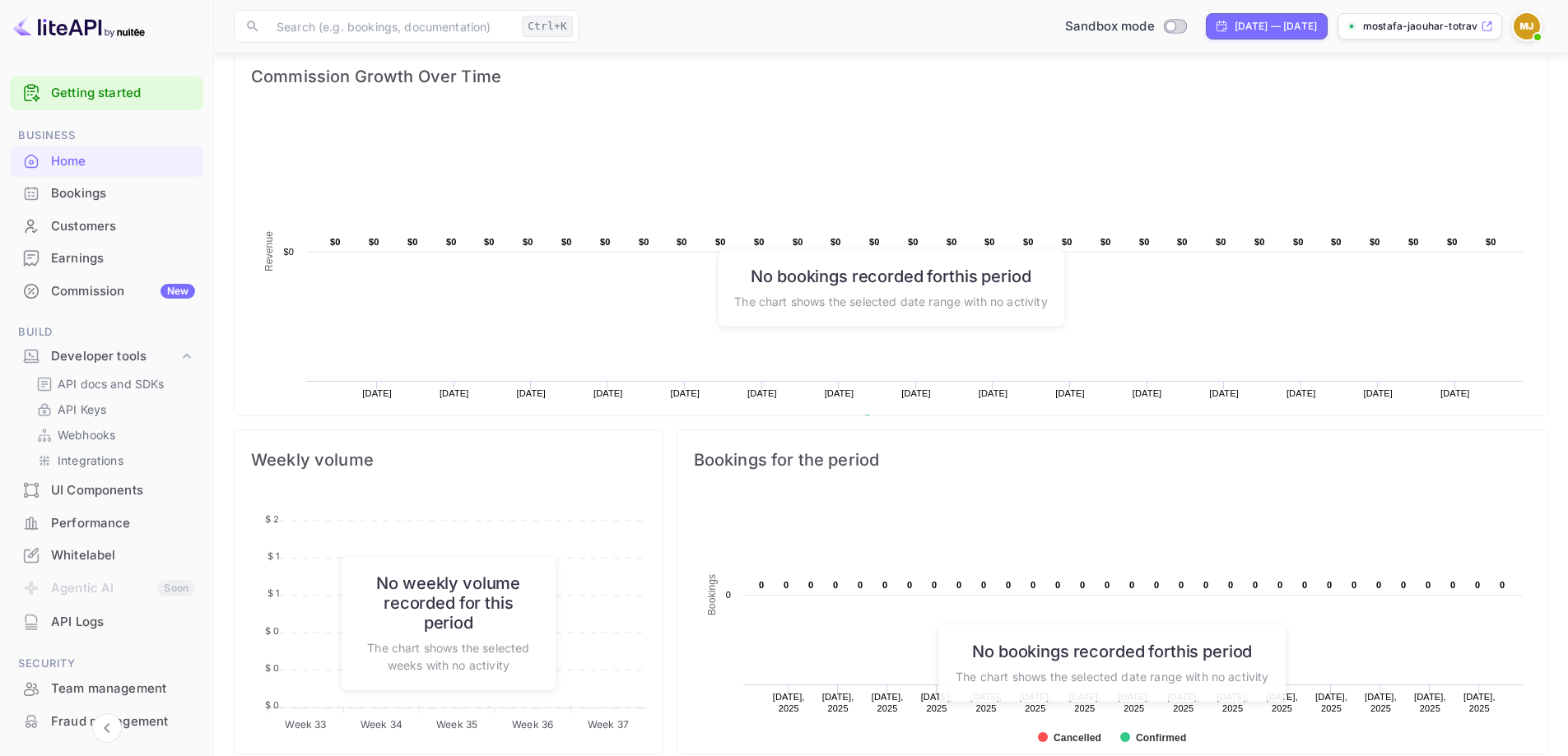
scroll to position [246, 0]
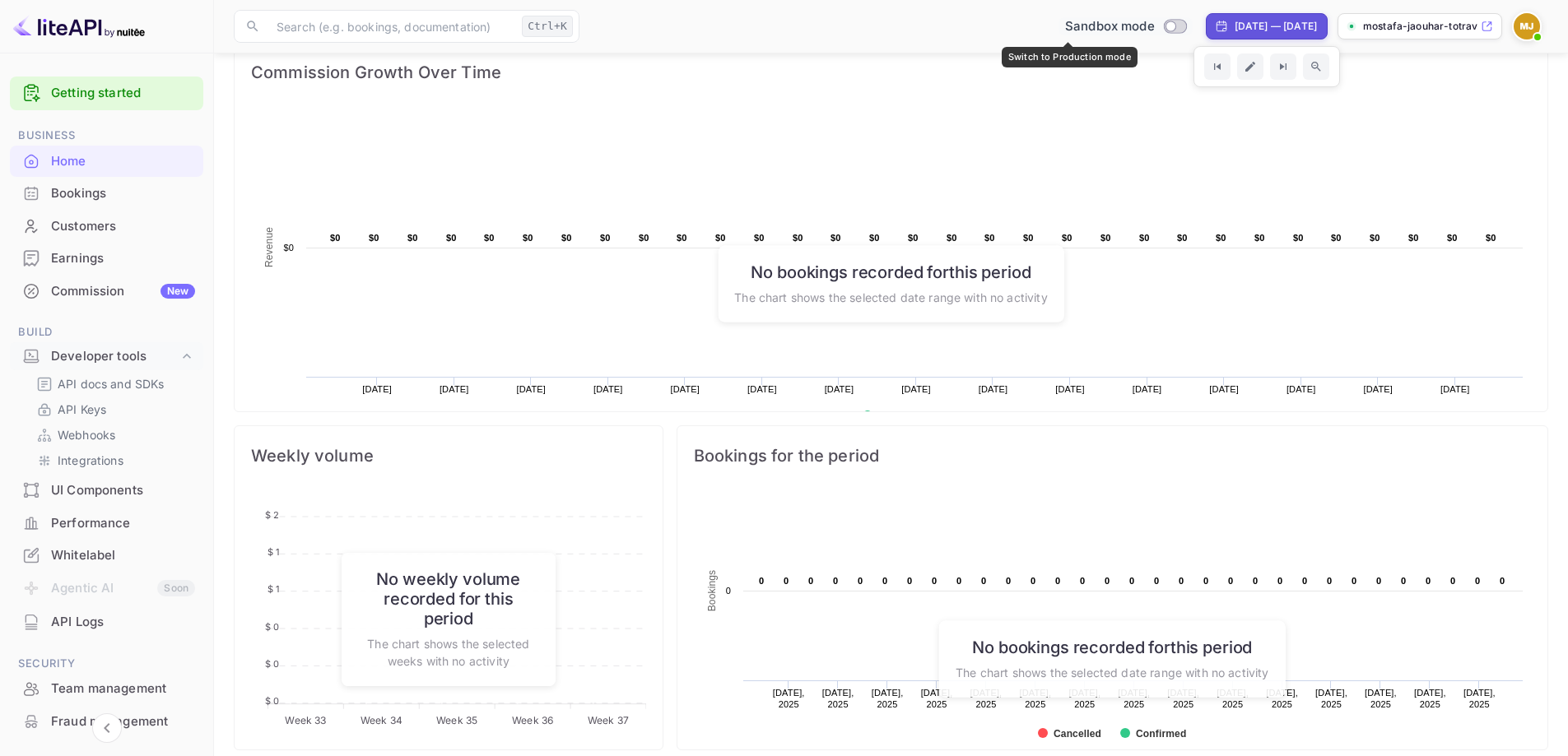
click at [1154, 28] on input "Switch to Production mode" at bounding box center [1170, 26] width 33 height 11
checkbox input "false"
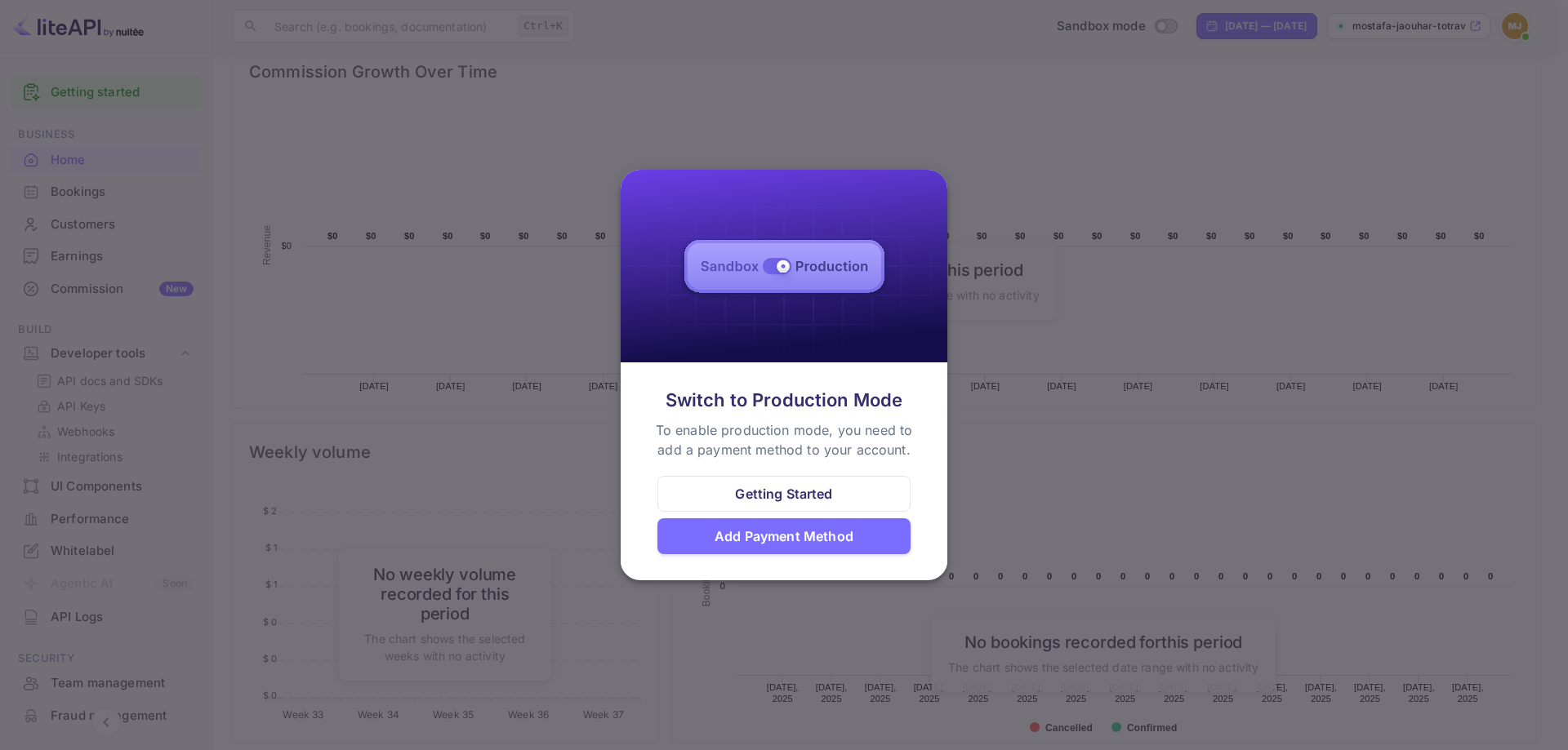
click at [760, 483] on div "Getting Started" at bounding box center [784, 494] width 253 height 36
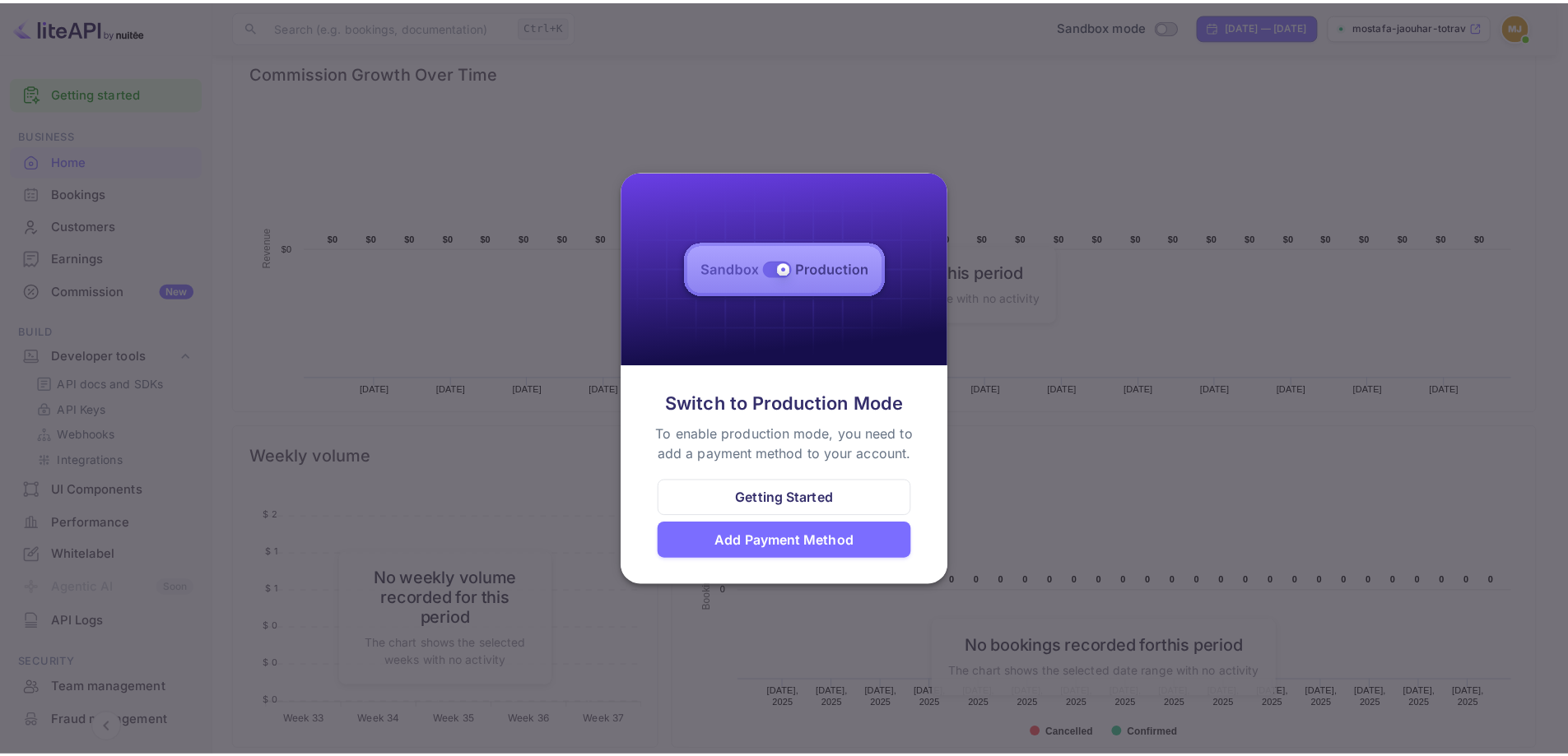
scroll to position [13, 13]
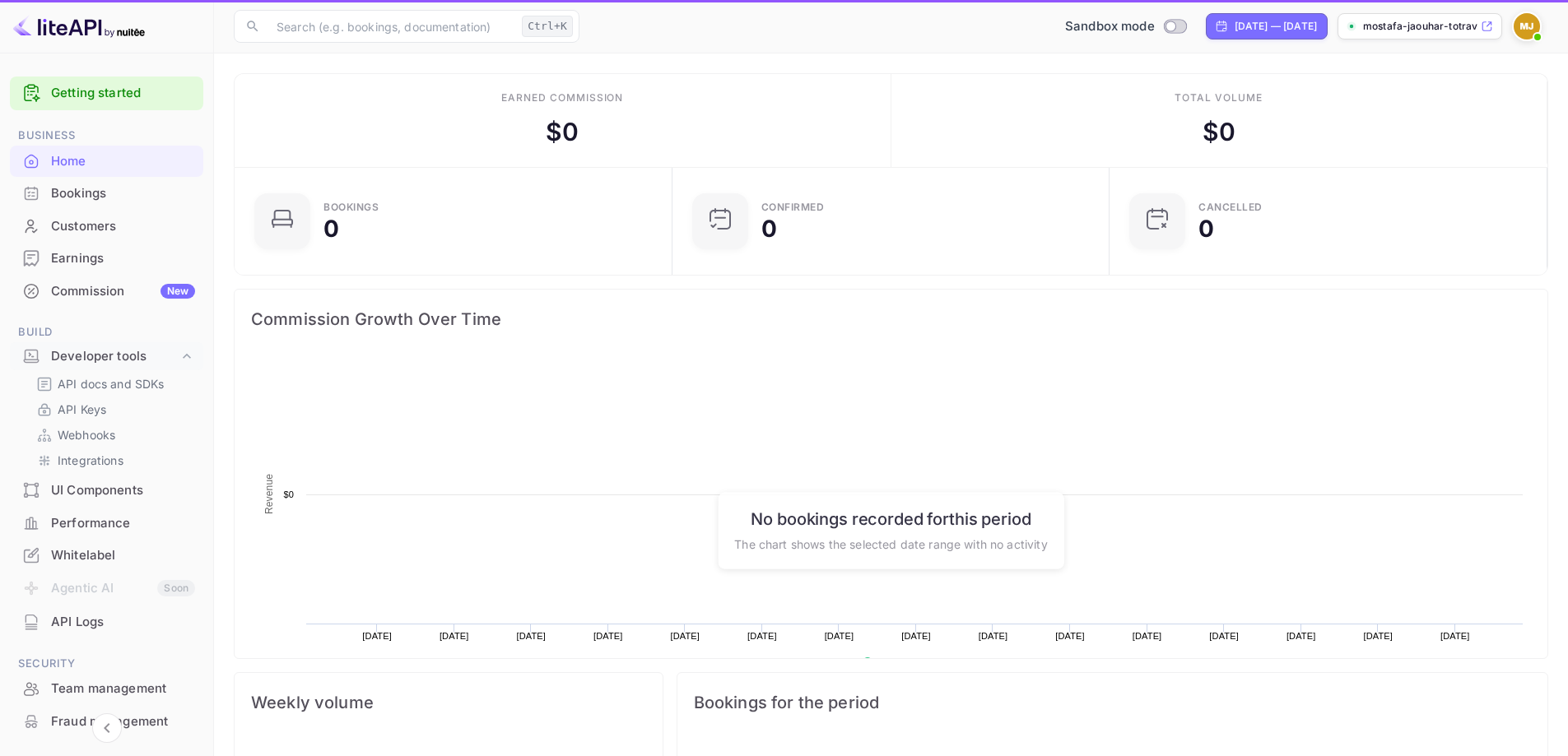
scroll to position [255, 415]
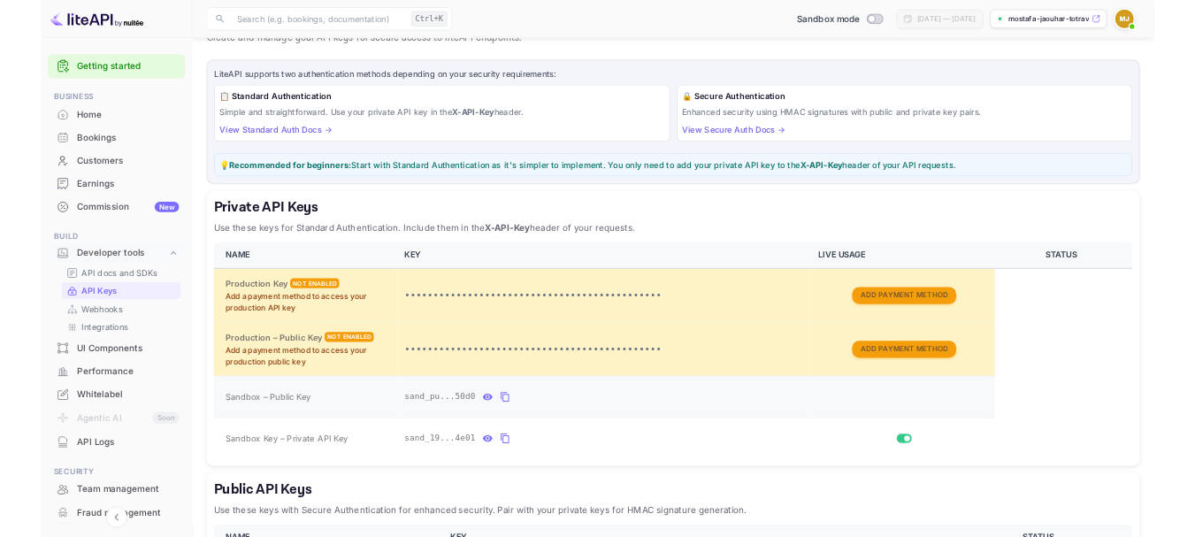
scroll to position [177, 0]
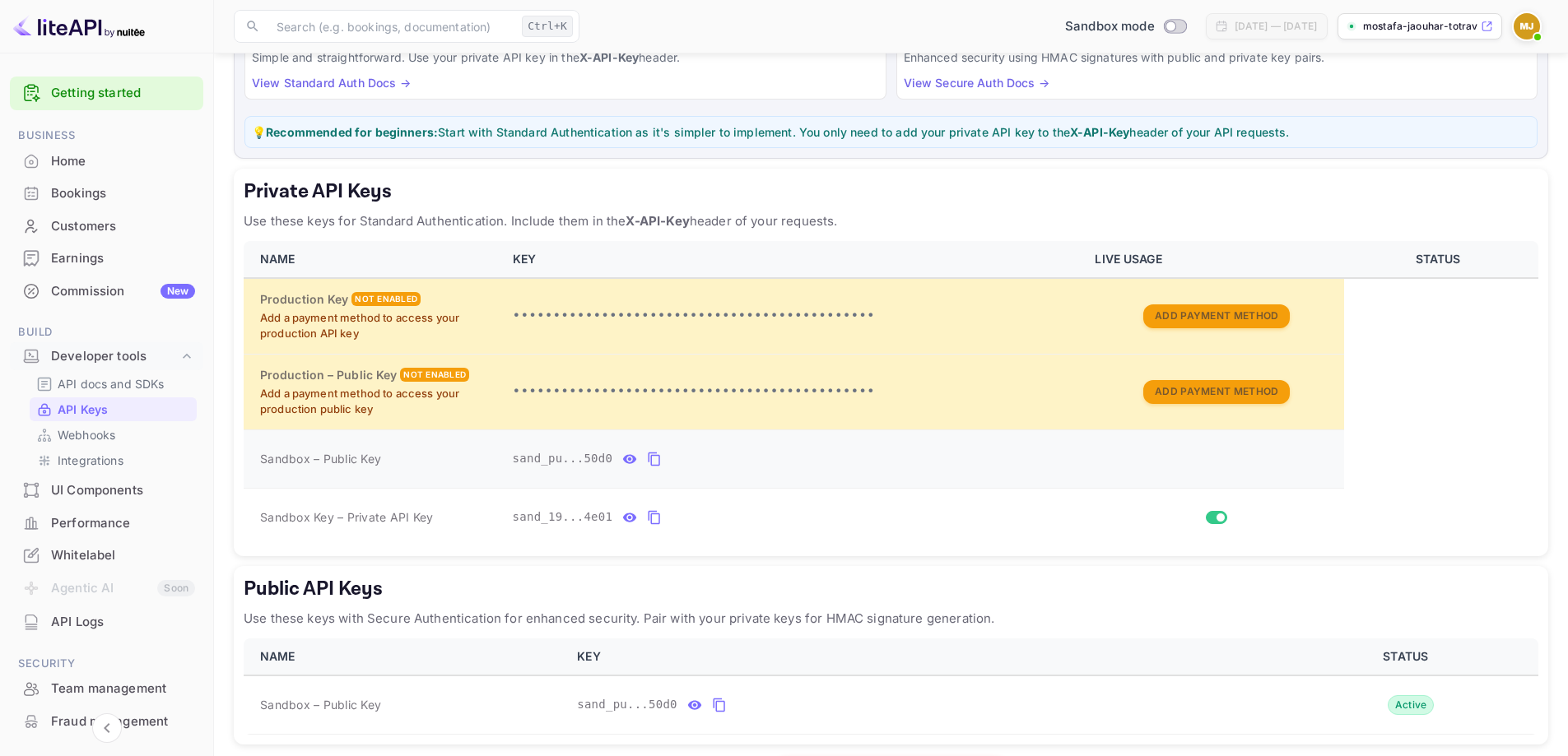
click at [623, 464] on icon "private api keys table" at bounding box center [630, 458] width 15 height 20
click at [622, 524] on icon "private api keys table" at bounding box center [630, 517] width 15 height 20
click at [840, 518] on icon "private api keys table" at bounding box center [847, 517] width 15 height 20
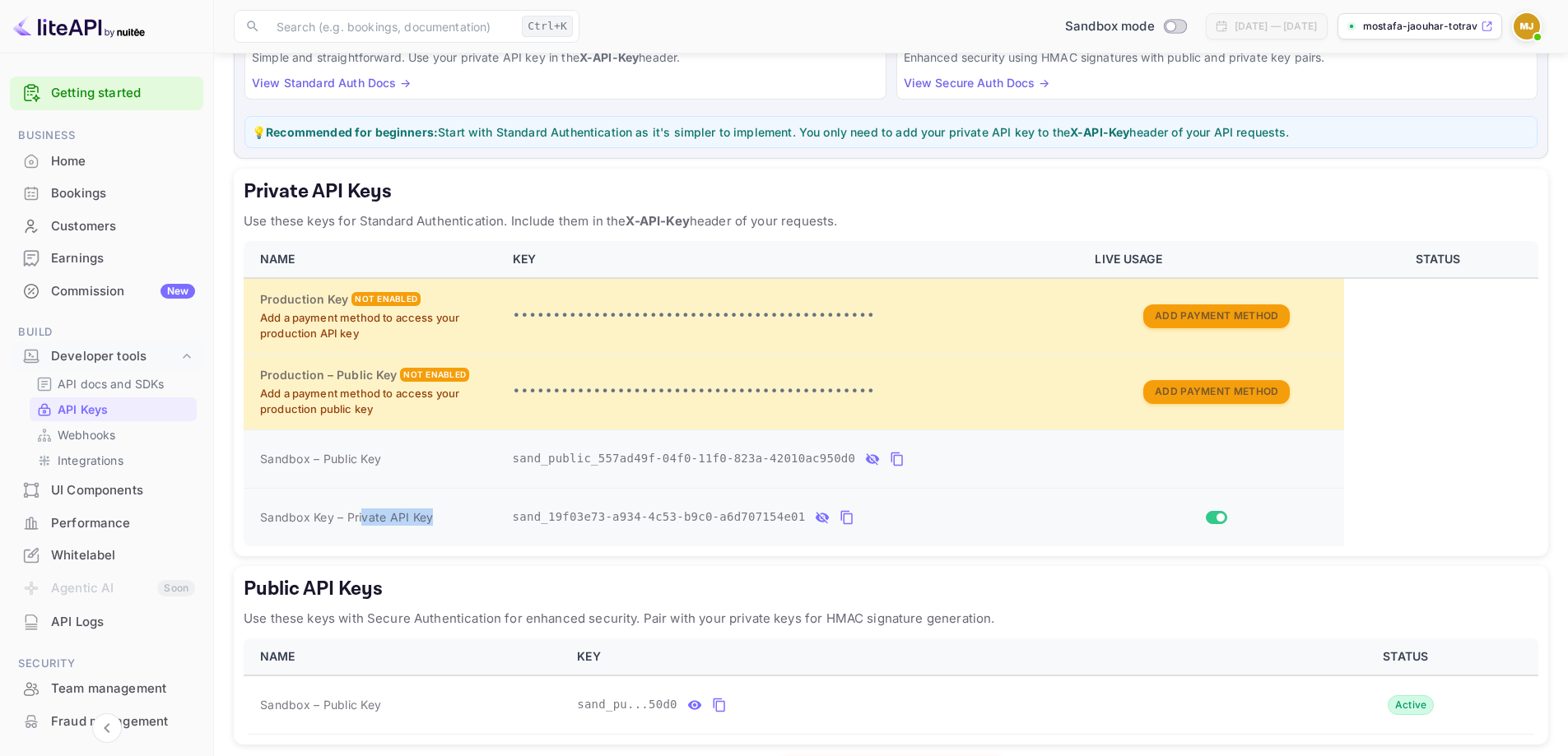
drag, startPoint x: 361, startPoint y: 511, endPoint x: 468, endPoint y: 496, distance: 108.0
click at [468, 496] on td "Sandbox Key – Private API Key" at bounding box center [373, 517] width 259 height 59
